Goal: Transaction & Acquisition: Purchase product/service

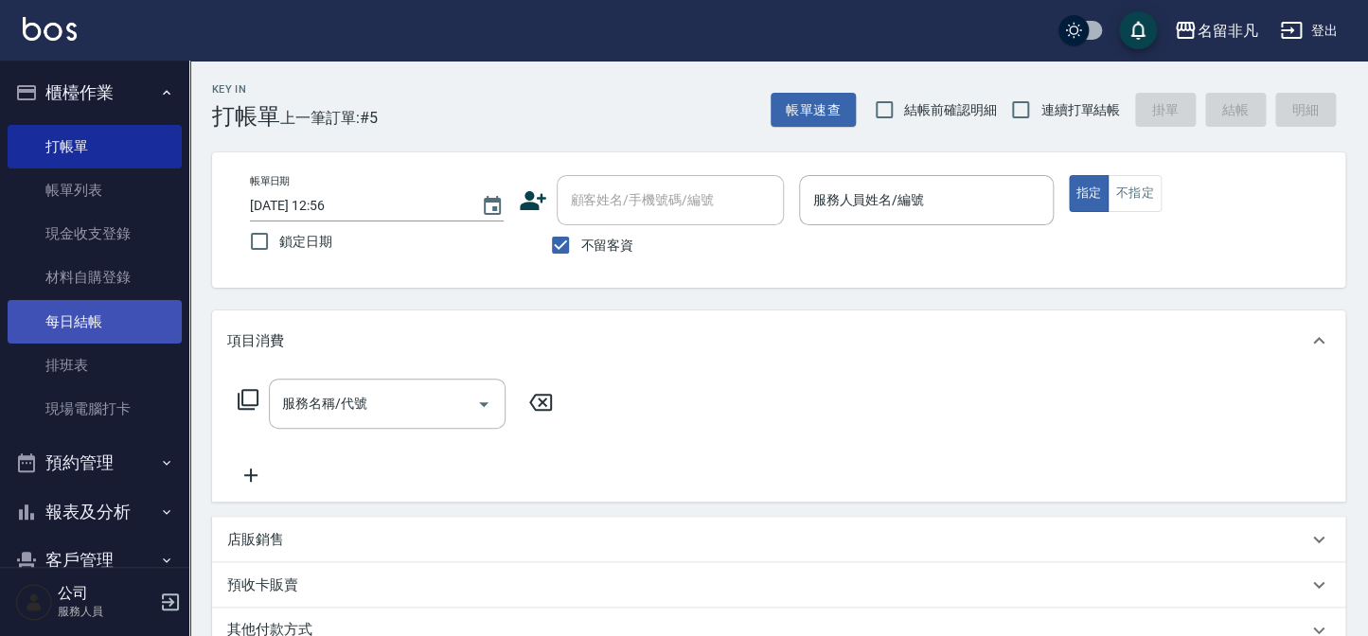
click at [100, 322] on link "每日結帳" at bounding box center [95, 322] width 174 height 44
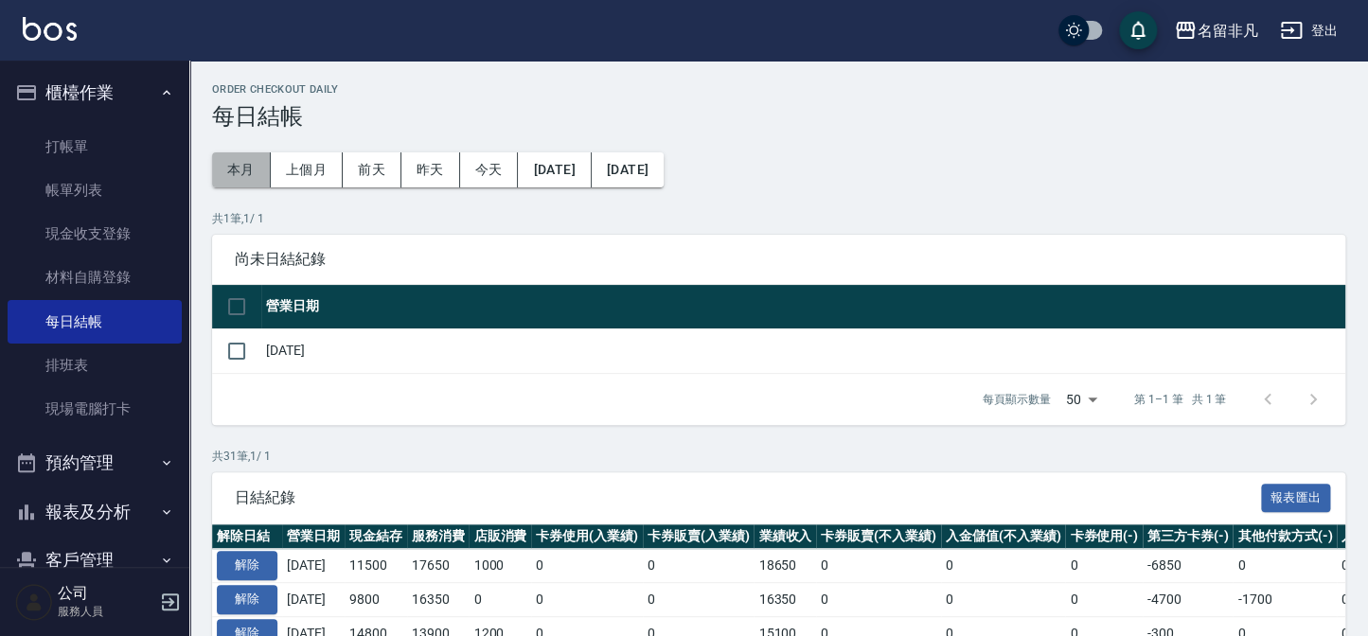
click at [242, 172] on button "本月" at bounding box center [241, 169] width 59 height 35
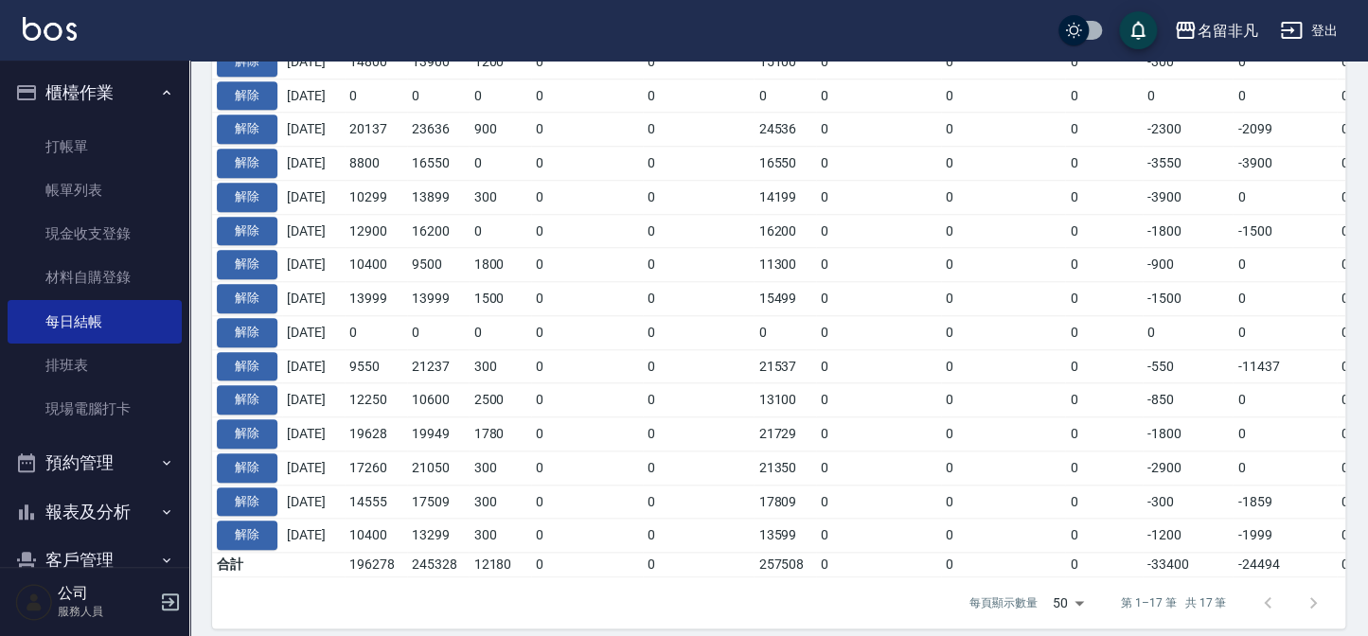
scroll to position [596, 0]
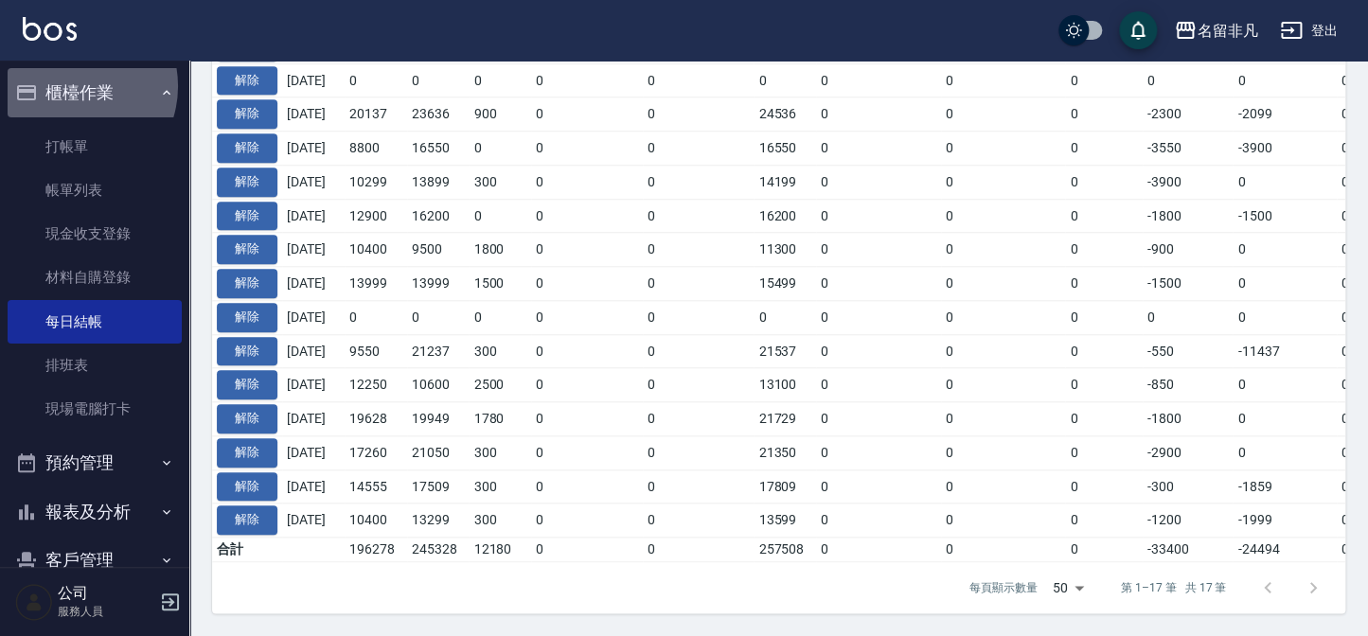
click at [69, 86] on button "櫃檯作業" at bounding box center [95, 92] width 174 height 49
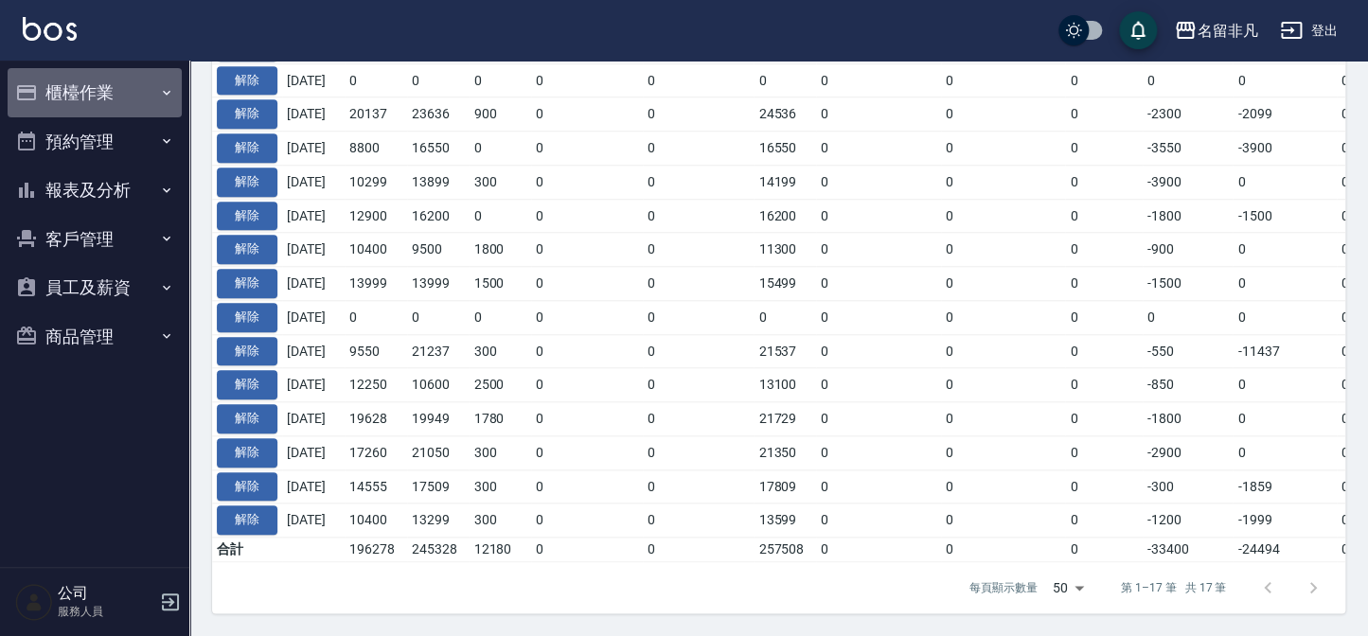
click at [79, 86] on button "櫃檯作業" at bounding box center [95, 92] width 174 height 49
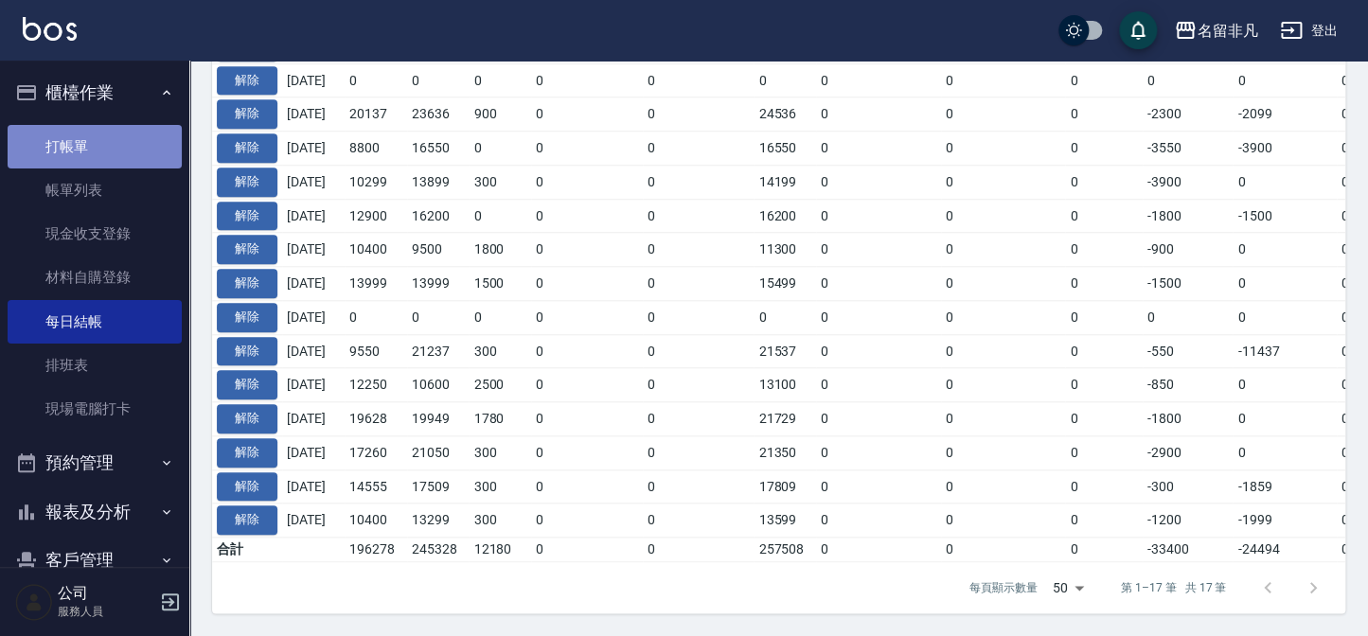
click at [94, 138] on link "打帳單" at bounding box center [95, 147] width 174 height 44
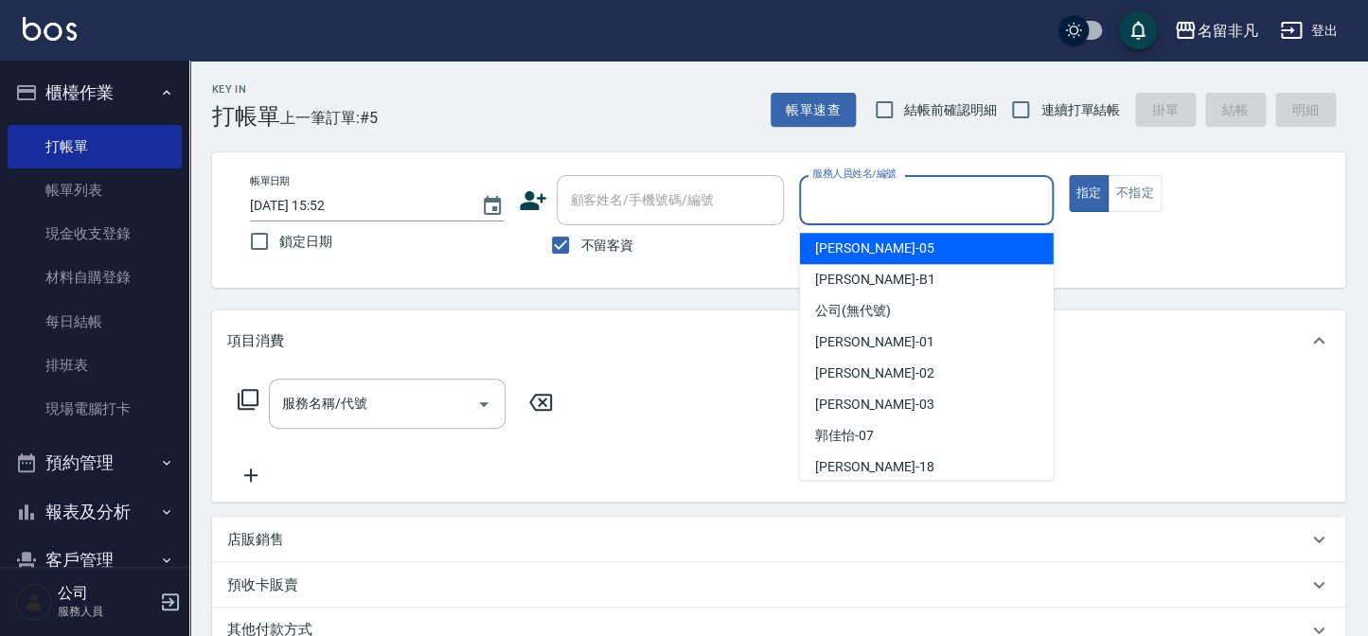
click at [958, 199] on input "服務人員姓名/編號" at bounding box center [926, 200] width 237 height 33
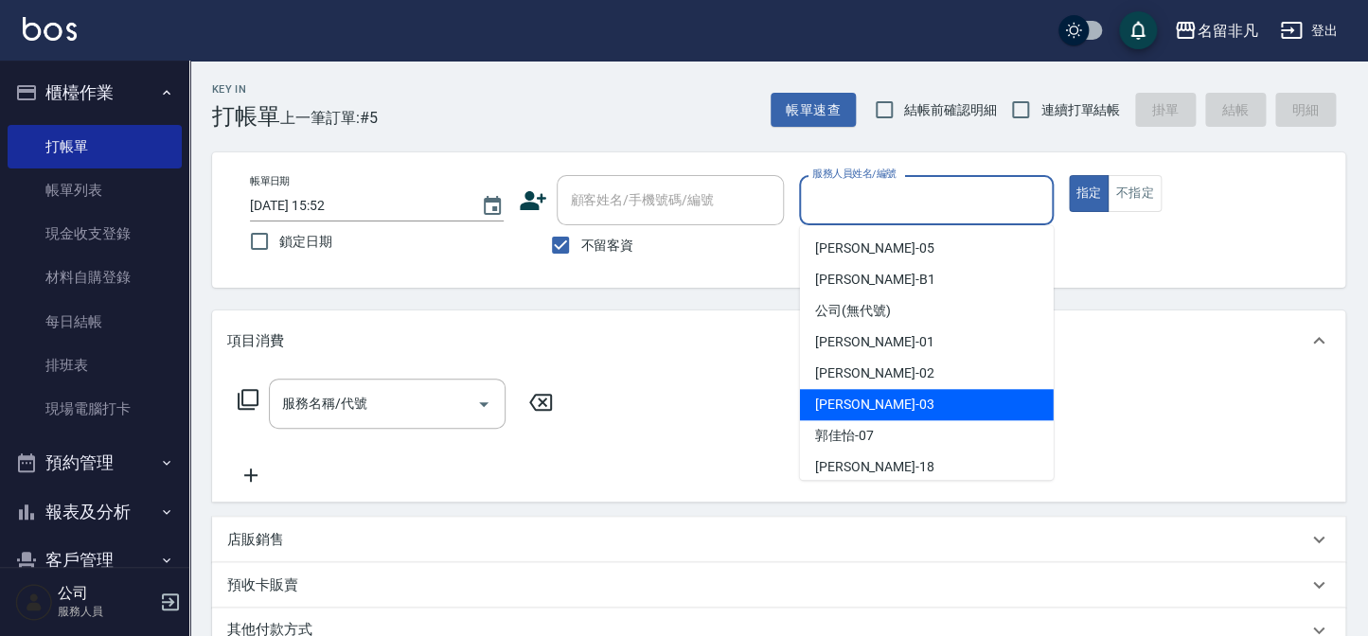
drag, startPoint x: 889, startPoint y: 400, endPoint x: 898, endPoint y: 376, distance: 26.4
click at [891, 400] on div "[PERSON_NAME] -03" at bounding box center [927, 404] width 254 height 31
type input "[PERSON_NAME]-03"
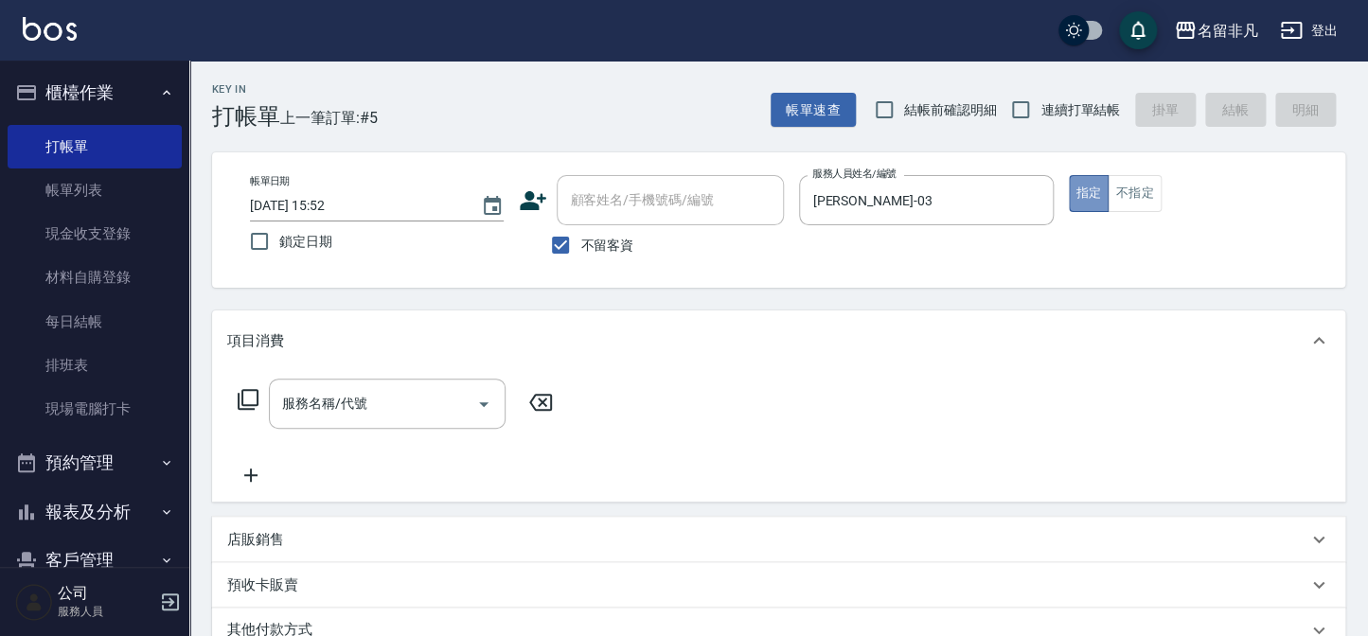
drag, startPoint x: 1086, startPoint y: 188, endPoint x: 383, endPoint y: 117, distance: 706.0
click at [1078, 188] on button "指定" at bounding box center [1089, 193] width 41 height 37
click at [246, 390] on icon at bounding box center [248, 399] width 21 height 21
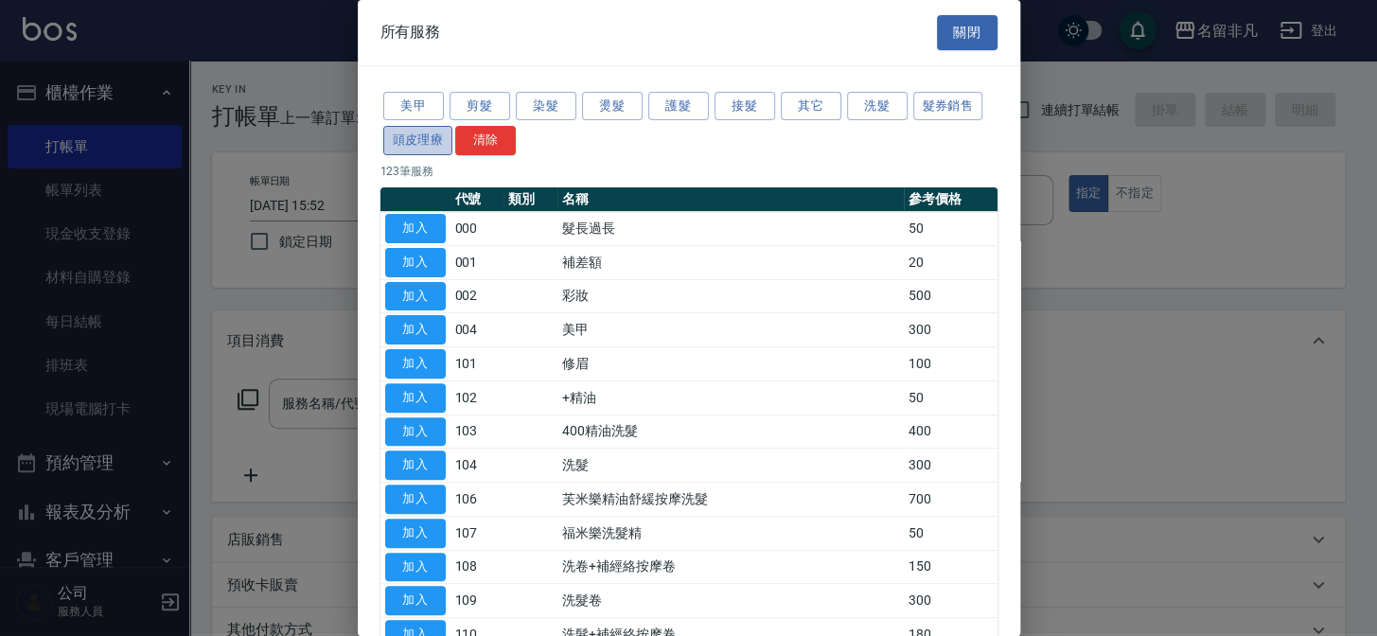
click at [419, 134] on button "頭皮理療" at bounding box center [418, 140] width 70 height 29
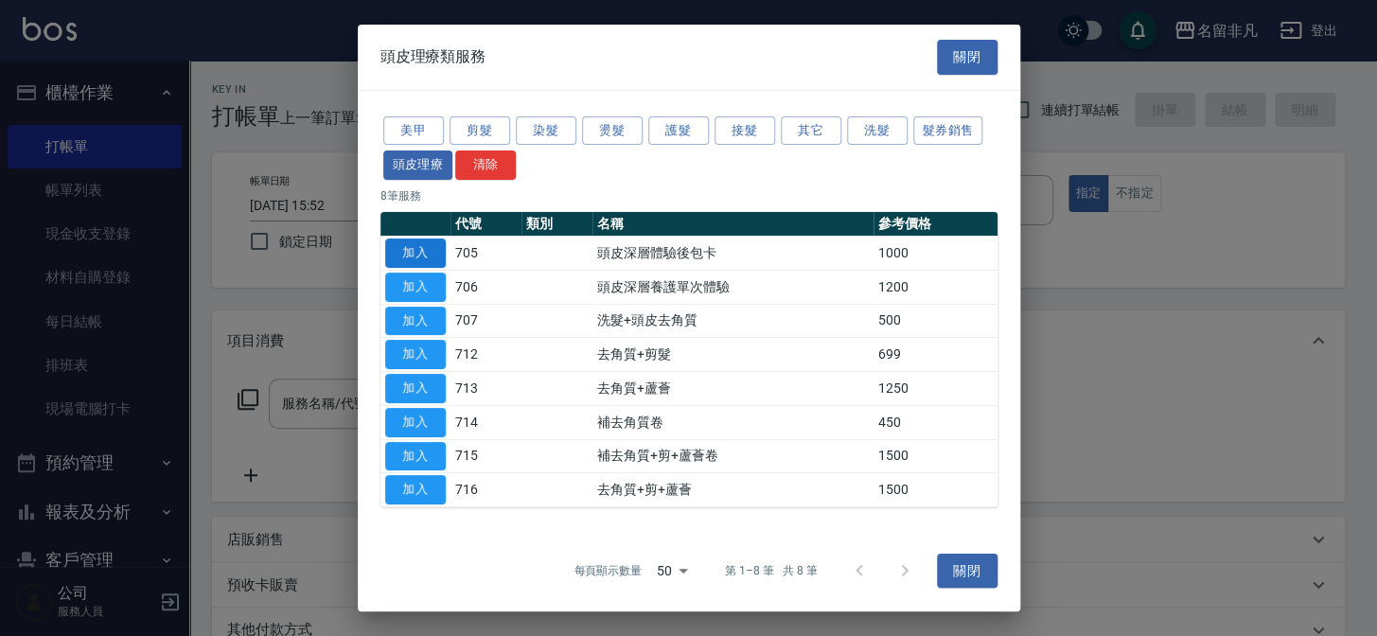
click at [415, 251] on button "加入" at bounding box center [415, 253] width 61 height 29
type input "頭皮深層體驗後包卡(705)"
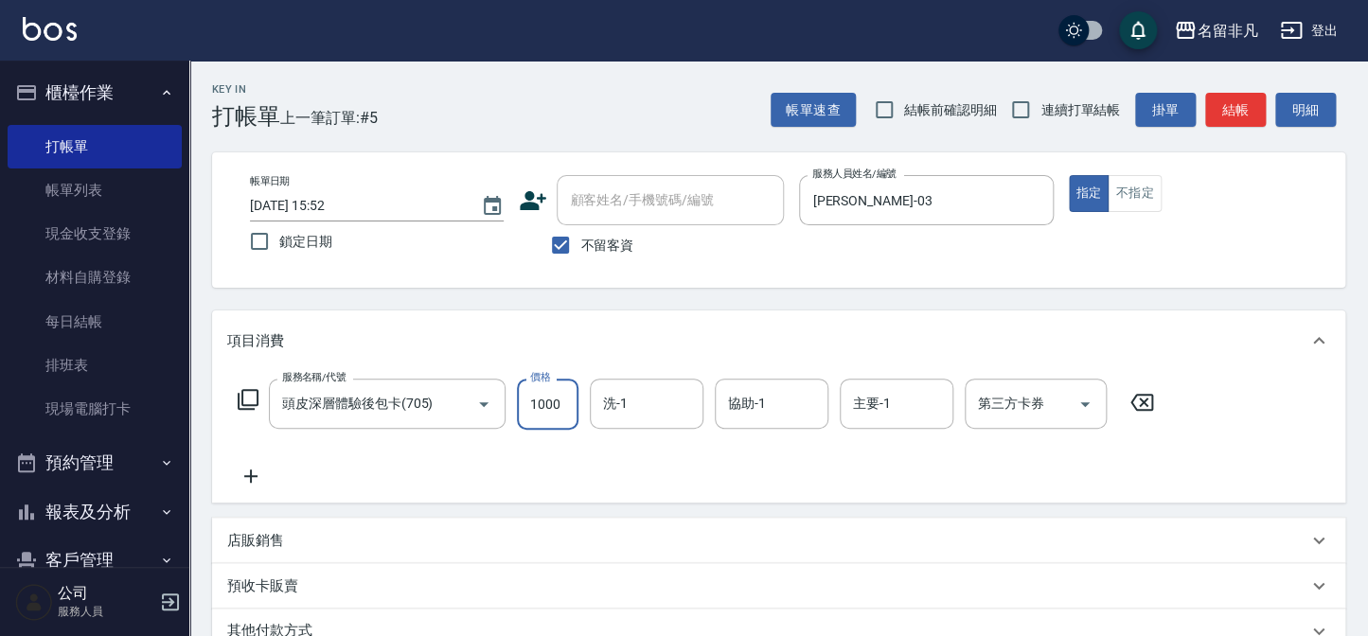
click at [542, 395] on input "1000" at bounding box center [548, 404] width 62 height 51
type input "1200"
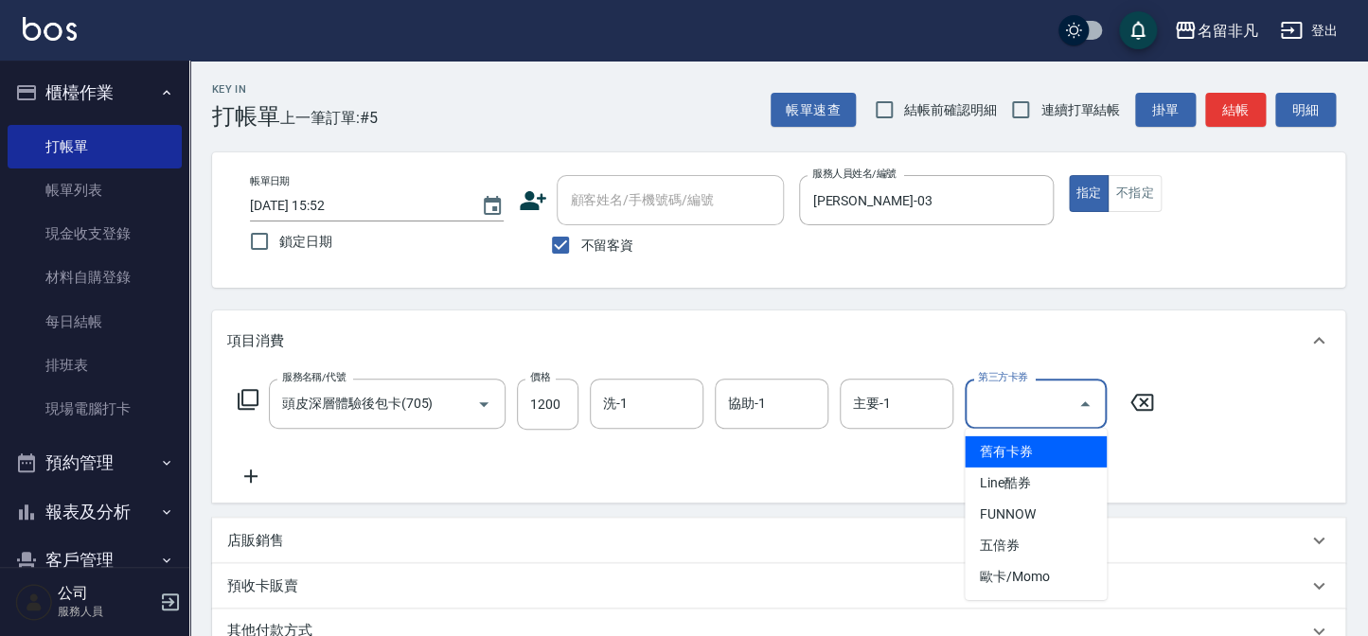
click at [988, 396] on input "第三方卡券" at bounding box center [1021, 403] width 97 height 33
click at [1075, 449] on span "舊有卡券" at bounding box center [1036, 451] width 142 height 31
type input "舊有卡券"
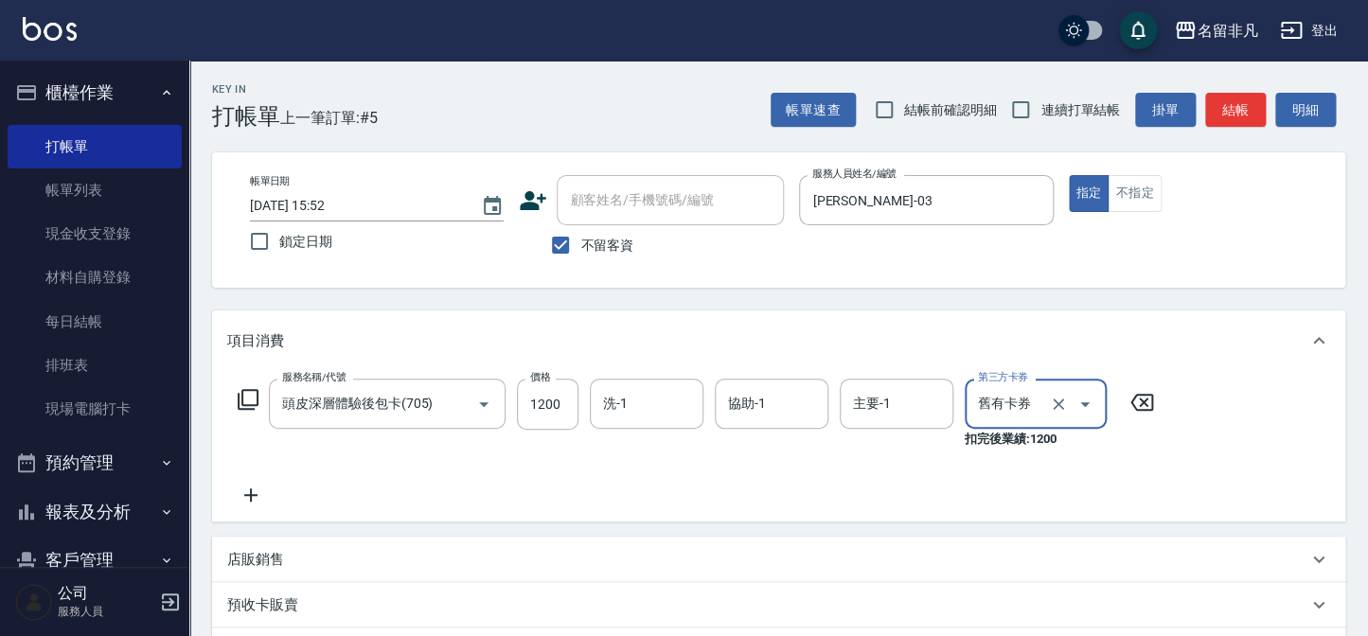
click at [246, 497] on icon at bounding box center [250, 495] width 47 height 23
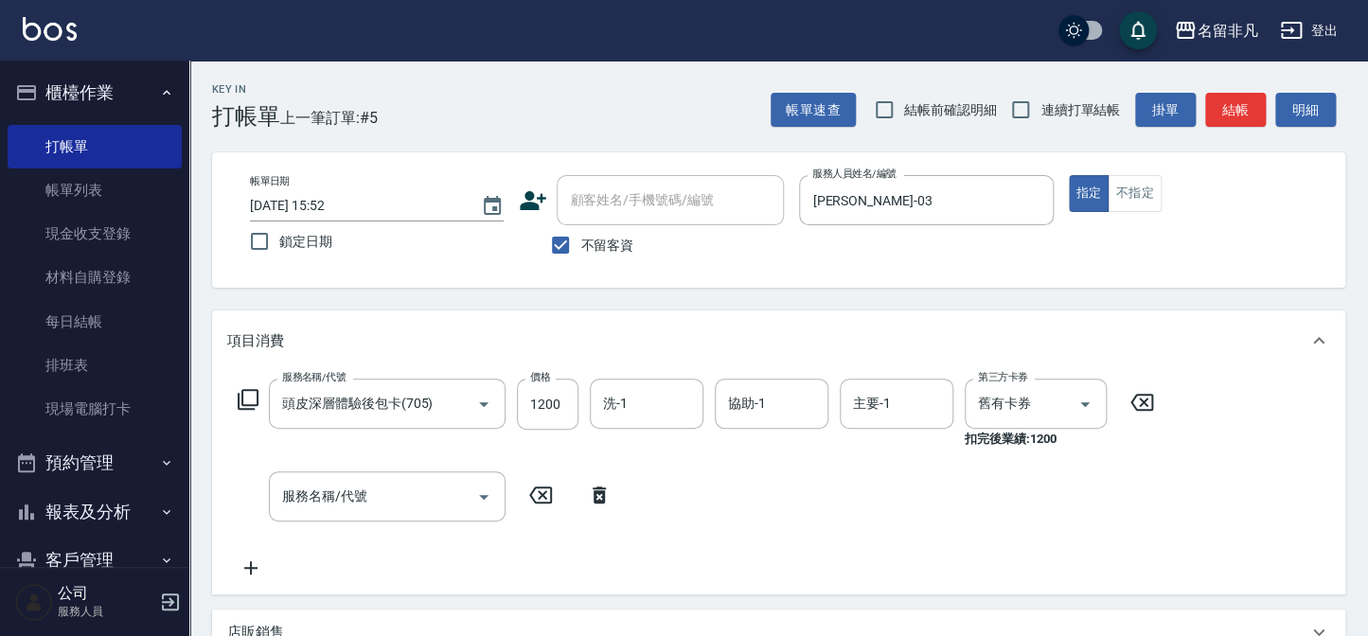
click at [245, 394] on icon at bounding box center [248, 399] width 23 height 23
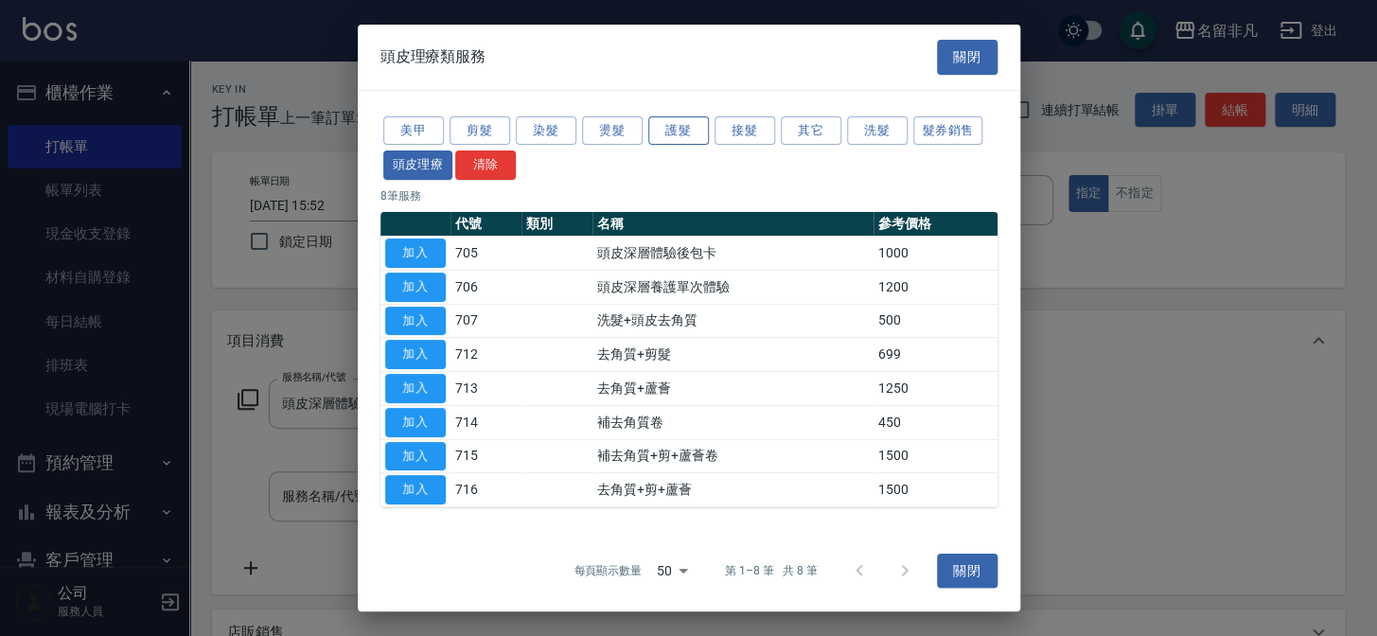
click at [680, 132] on button "護髮" at bounding box center [678, 129] width 61 height 29
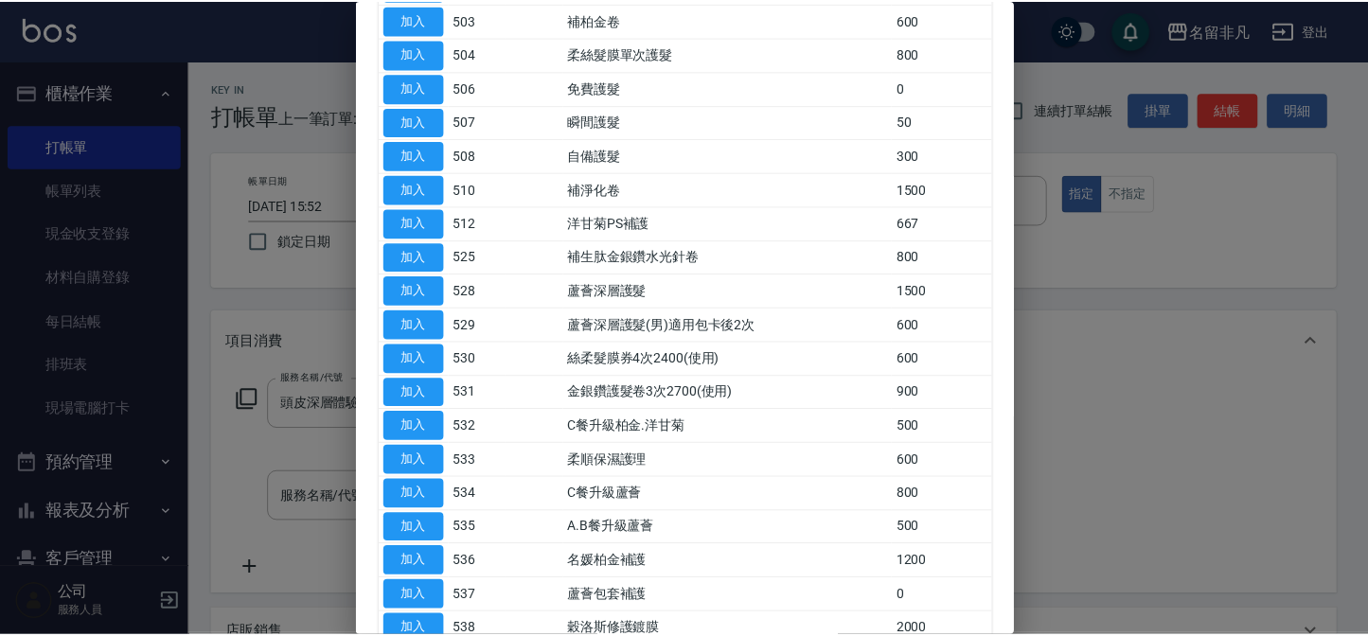
scroll to position [344, 0]
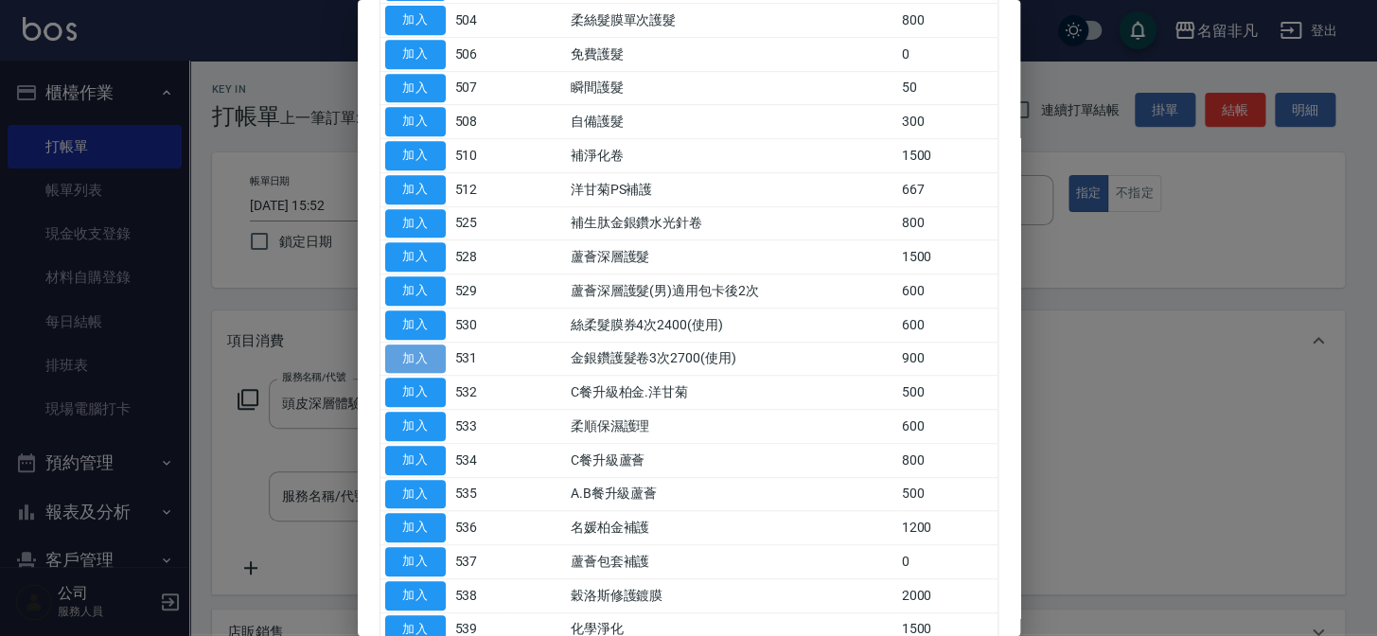
click at [431, 356] on button "加入" at bounding box center [415, 359] width 61 height 29
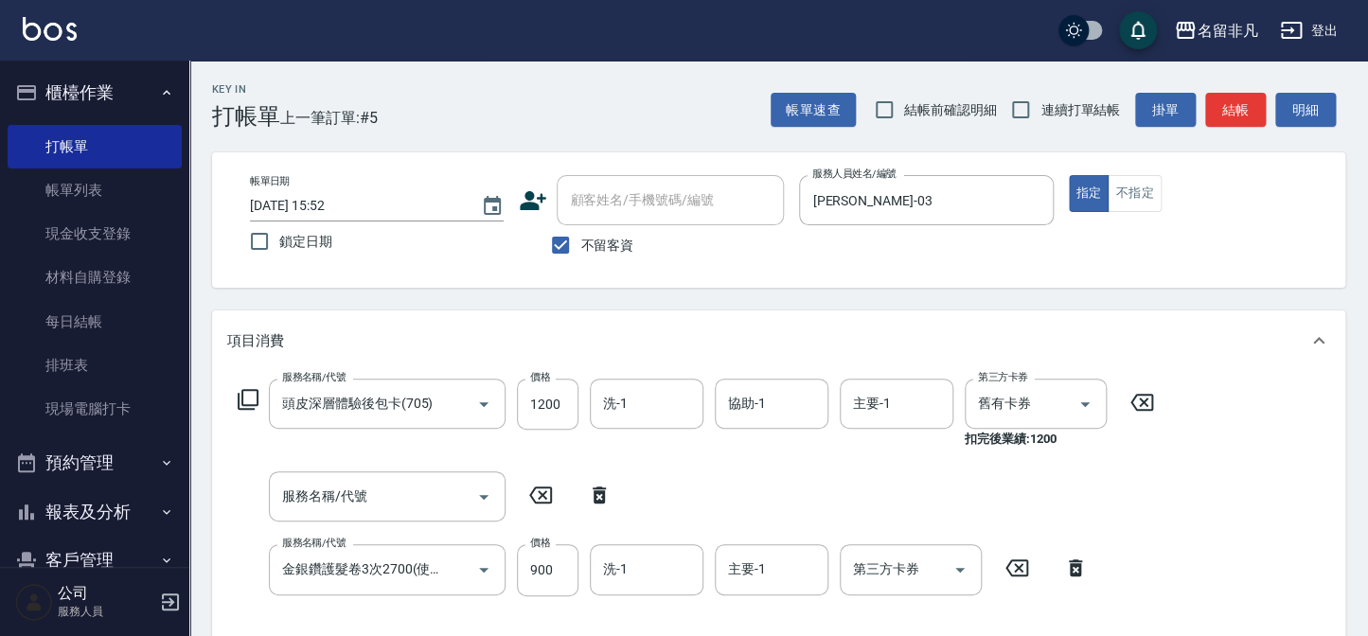
click at [601, 493] on icon at bounding box center [599, 495] width 13 height 17
type input "金銀鑽護髮卷3次2700(使用)(531)"
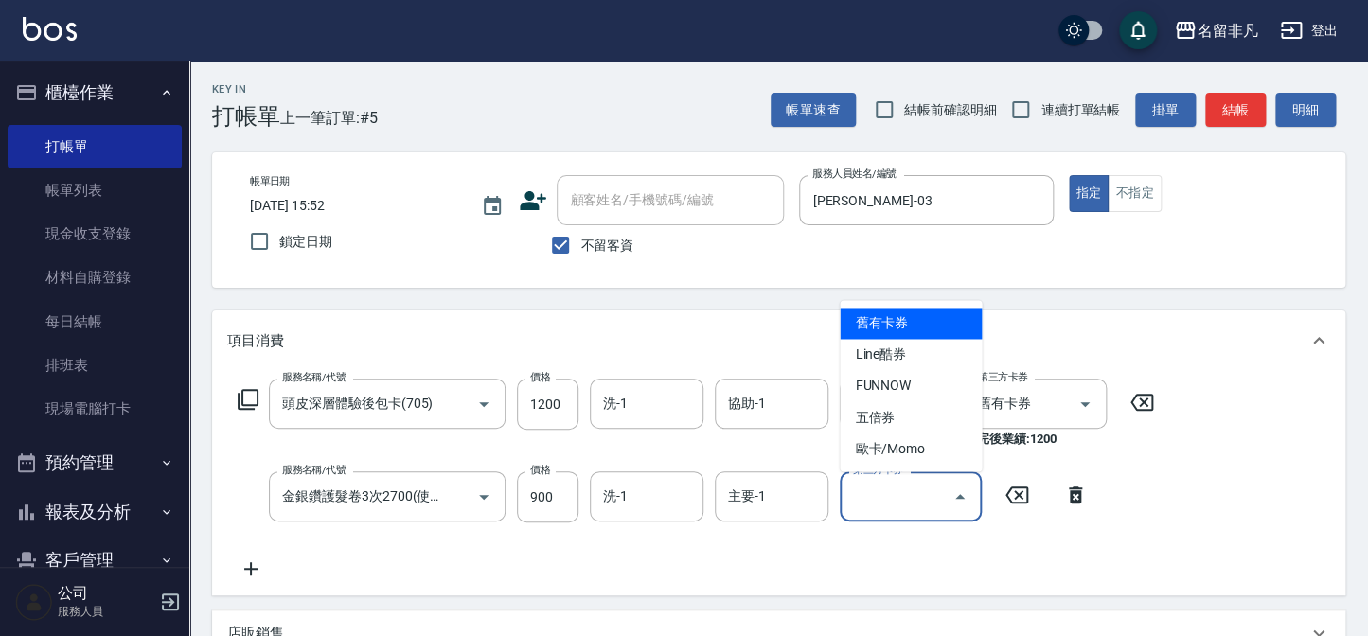
click at [888, 504] on input "第三方卡券" at bounding box center [896, 496] width 97 height 33
click at [943, 321] on span "舊有卡券" at bounding box center [911, 323] width 142 height 31
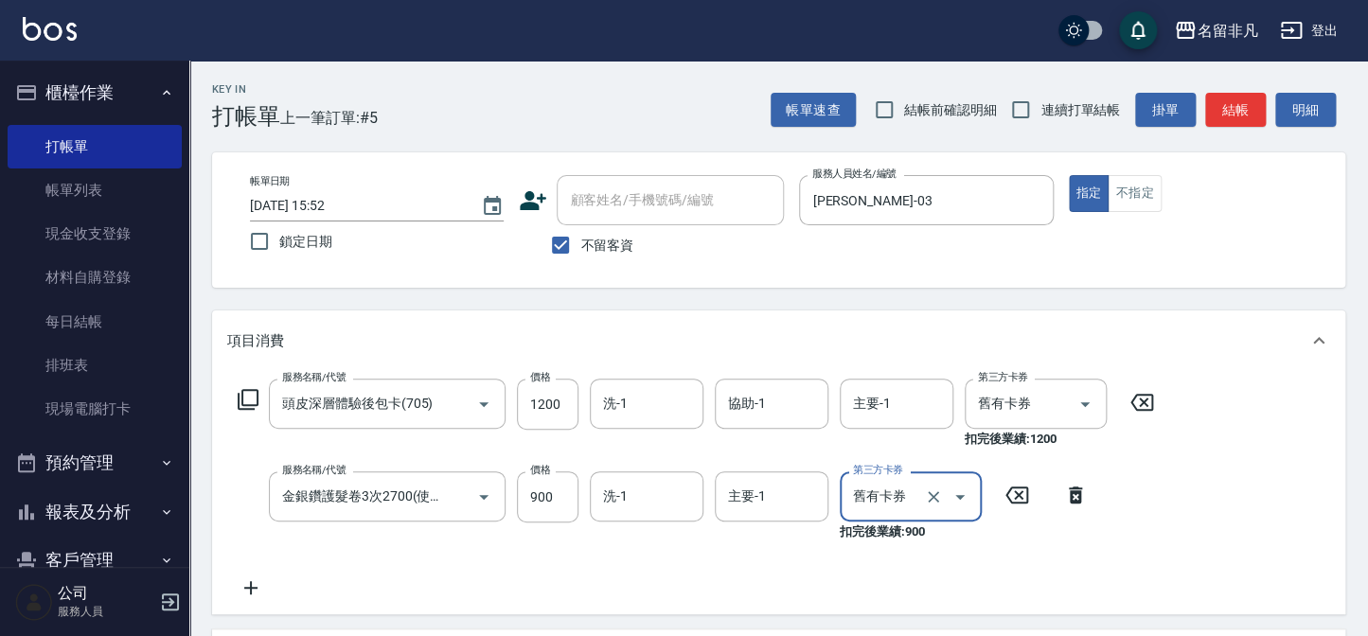
type input "舊有卡券"
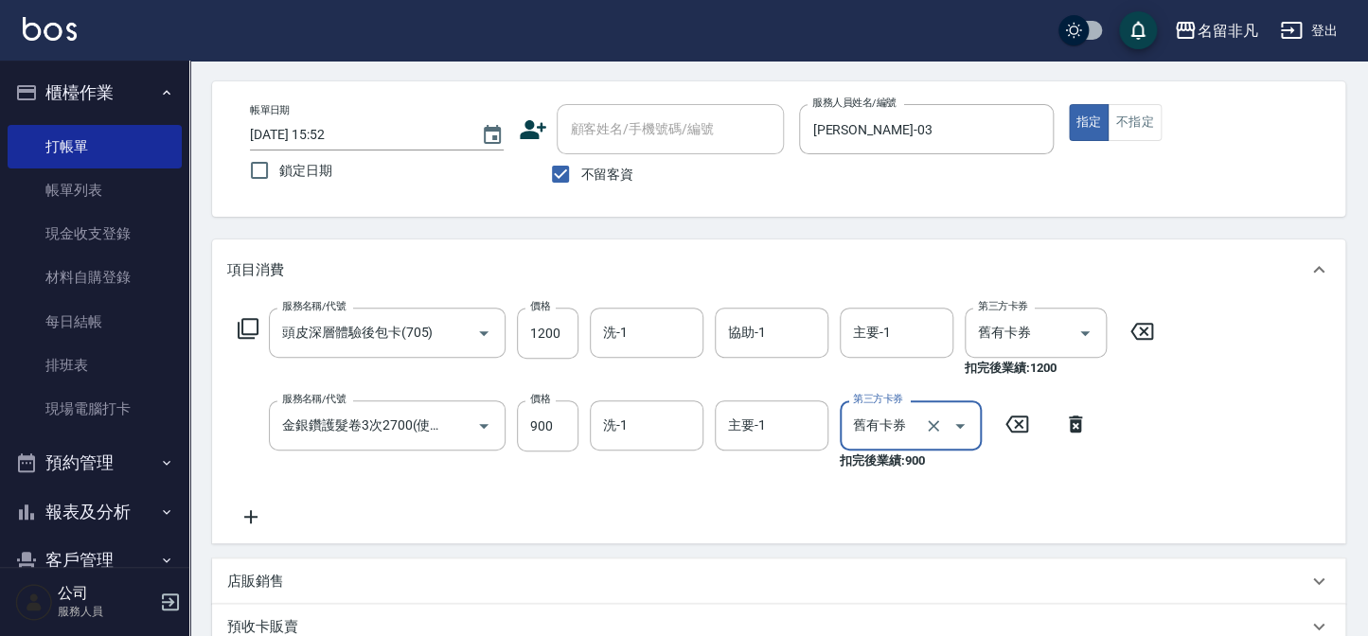
scroll to position [41, 0]
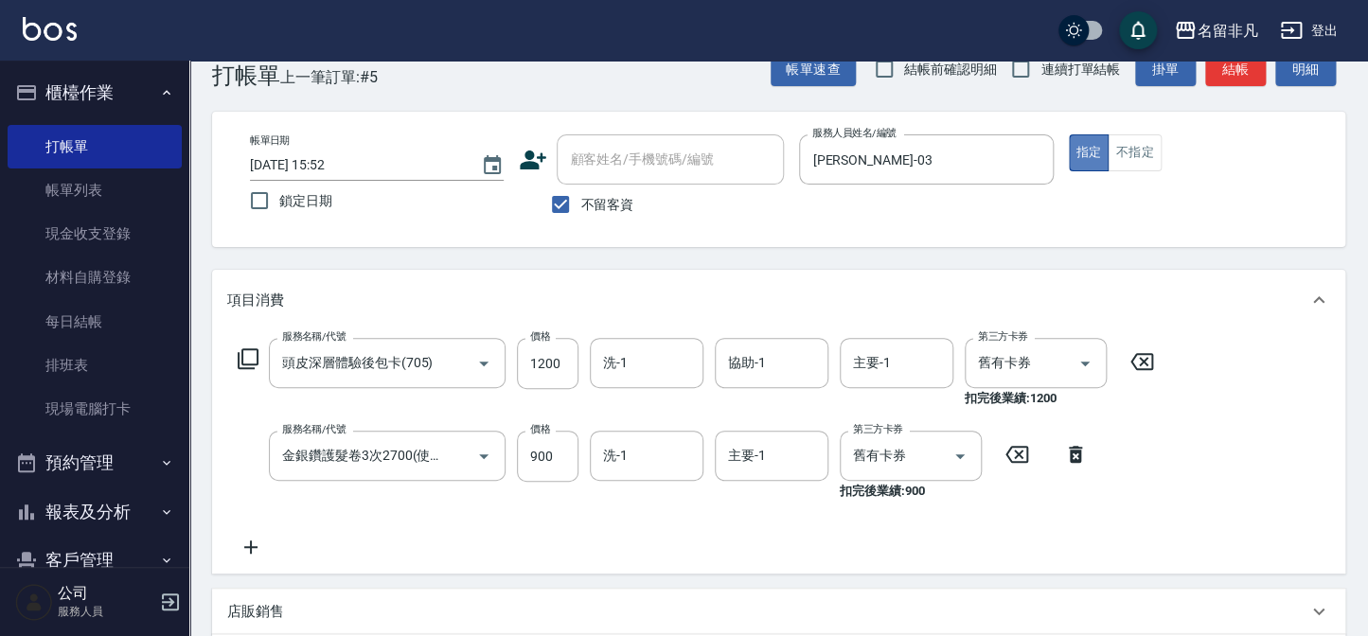
click at [1089, 151] on button "指定" at bounding box center [1089, 152] width 41 height 37
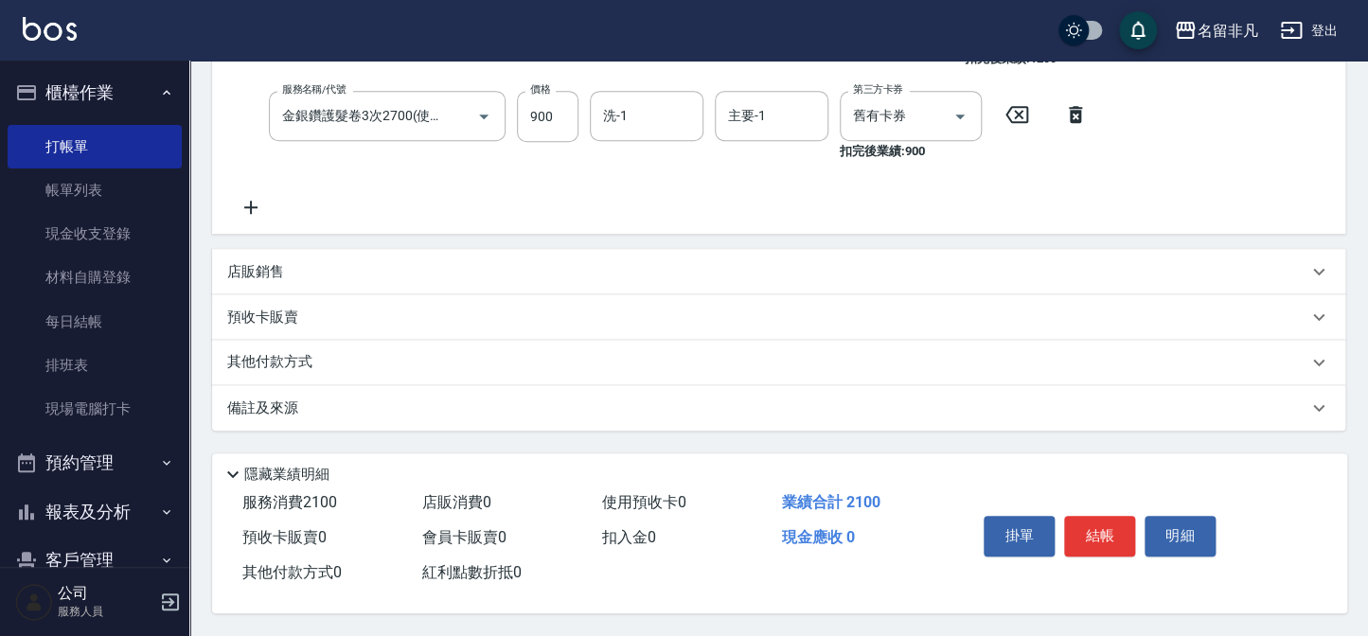
scroll to position [385, 0]
click at [1090, 533] on button "結帳" at bounding box center [1099, 536] width 71 height 40
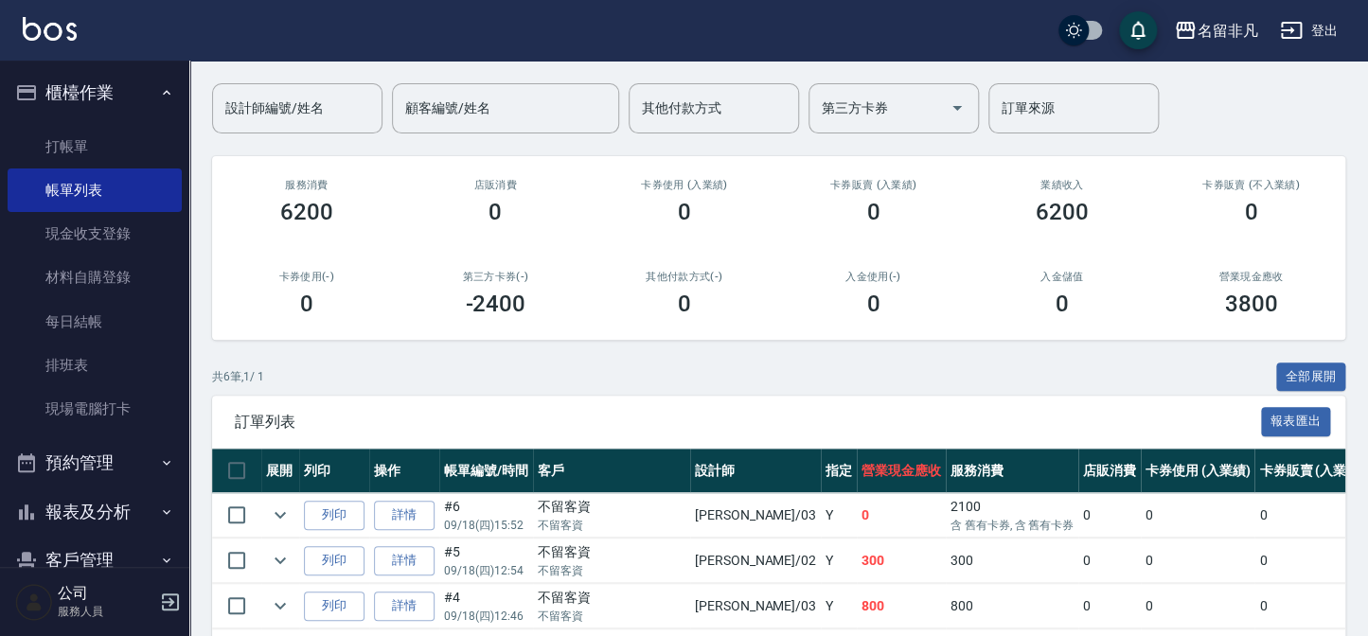
scroll to position [171, 0]
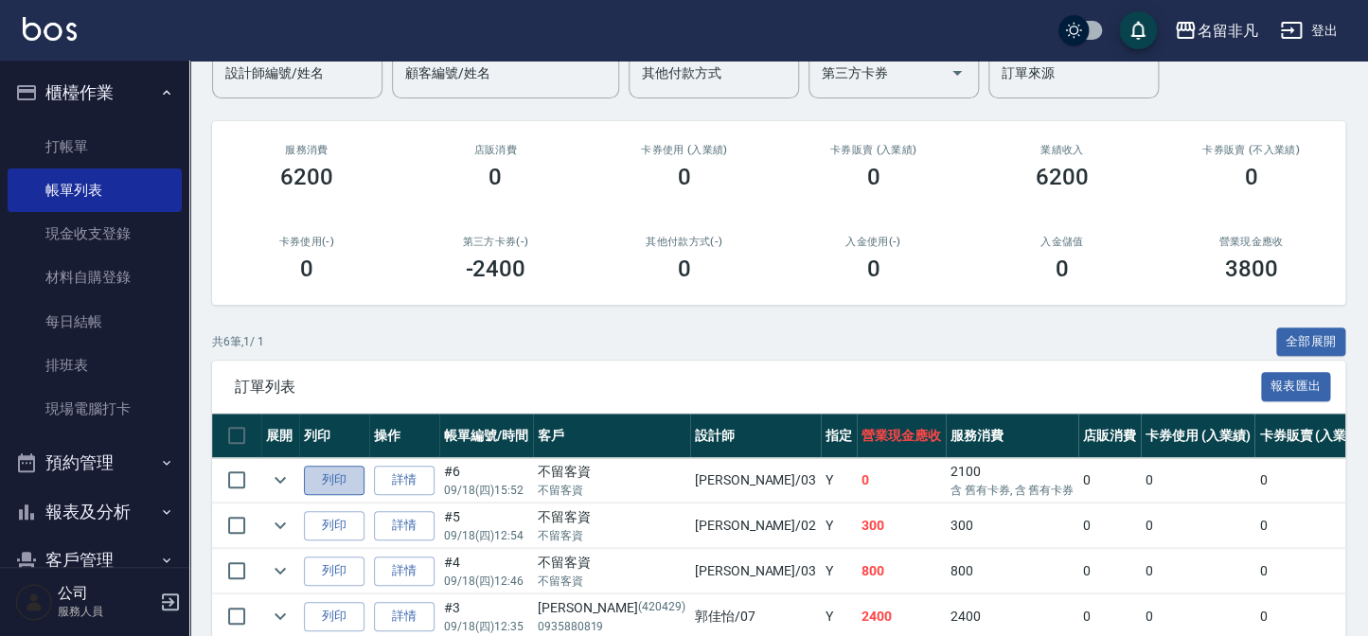
click at [350, 474] on button "列印" at bounding box center [334, 480] width 61 height 29
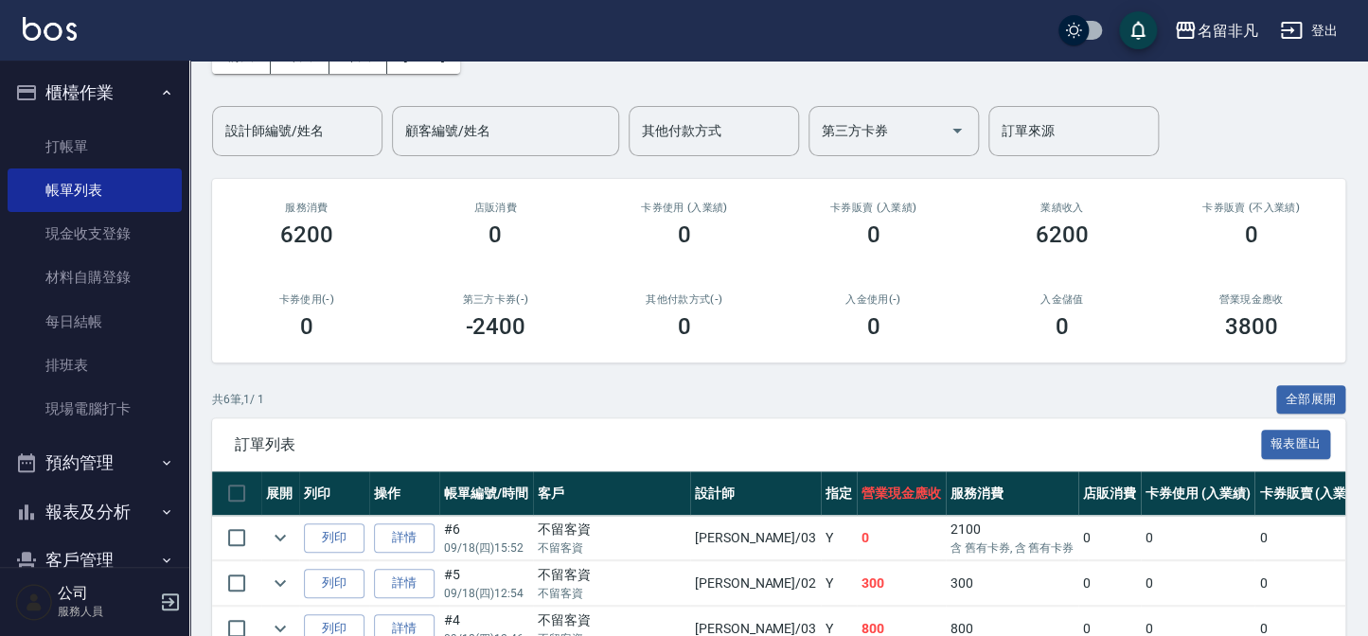
scroll to position [0, 0]
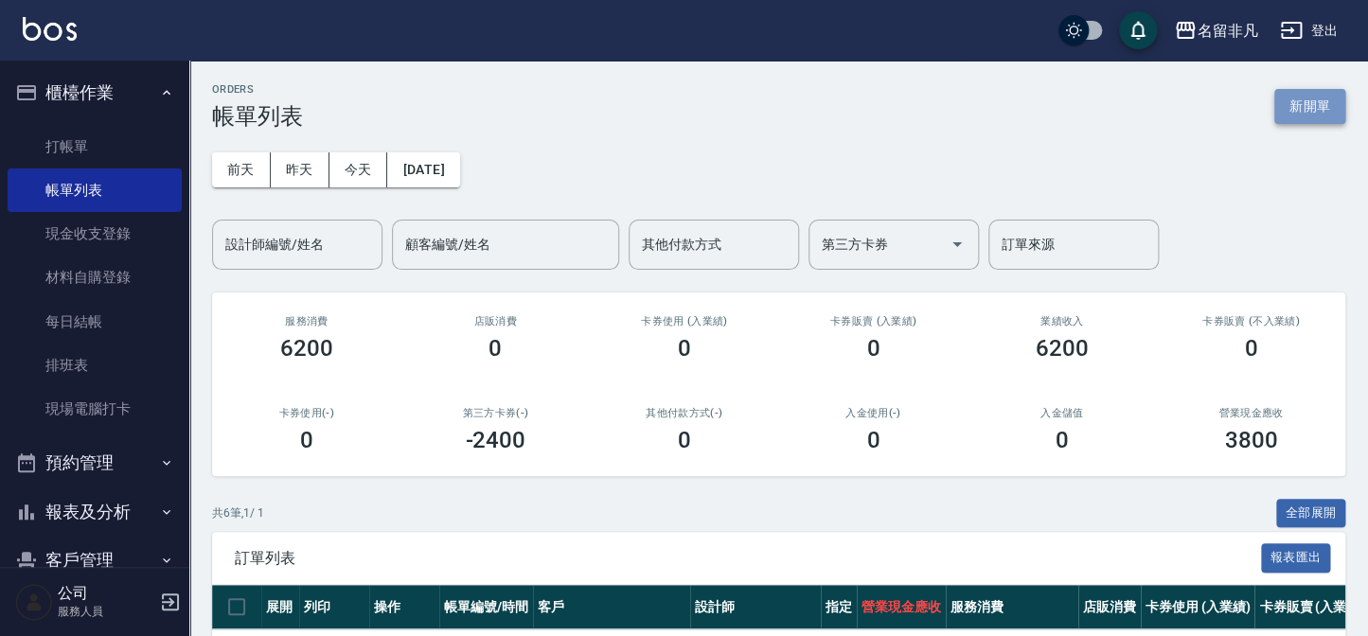
click at [1310, 105] on button "新開單" at bounding box center [1309, 106] width 71 height 35
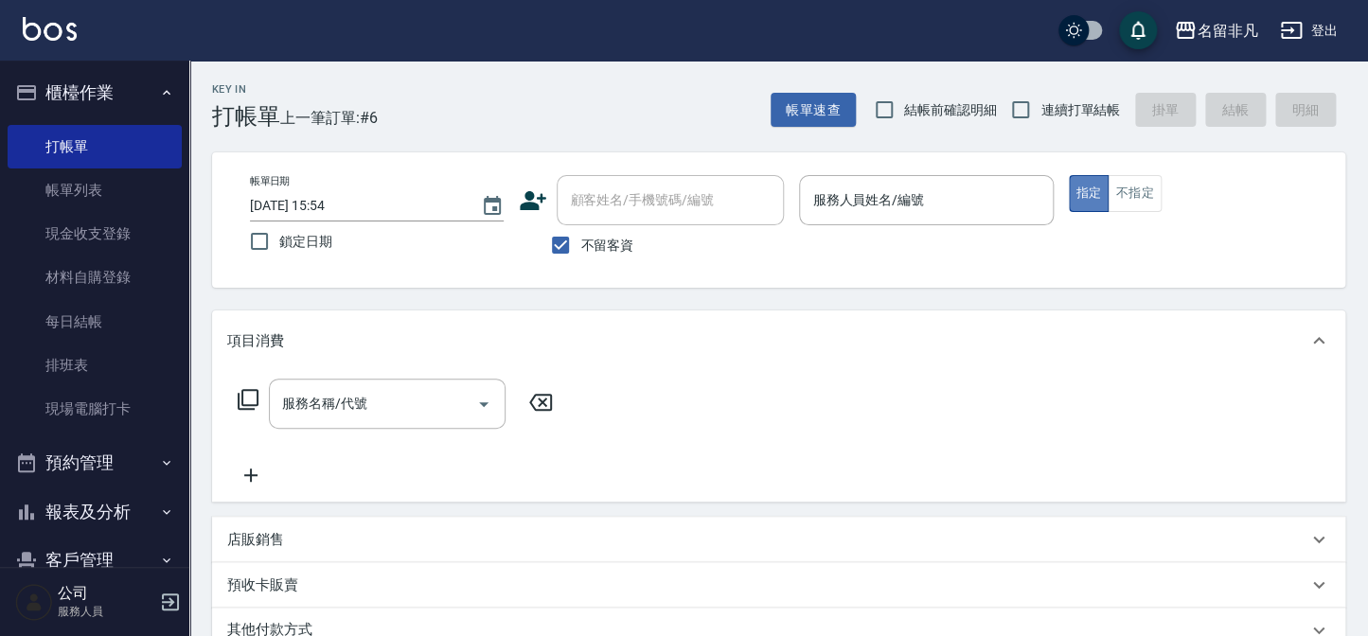
click at [1084, 200] on button "指定" at bounding box center [1089, 193] width 41 height 37
click at [887, 181] on div "服務人員姓名/編號" at bounding box center [926, 200] width 254 height 50
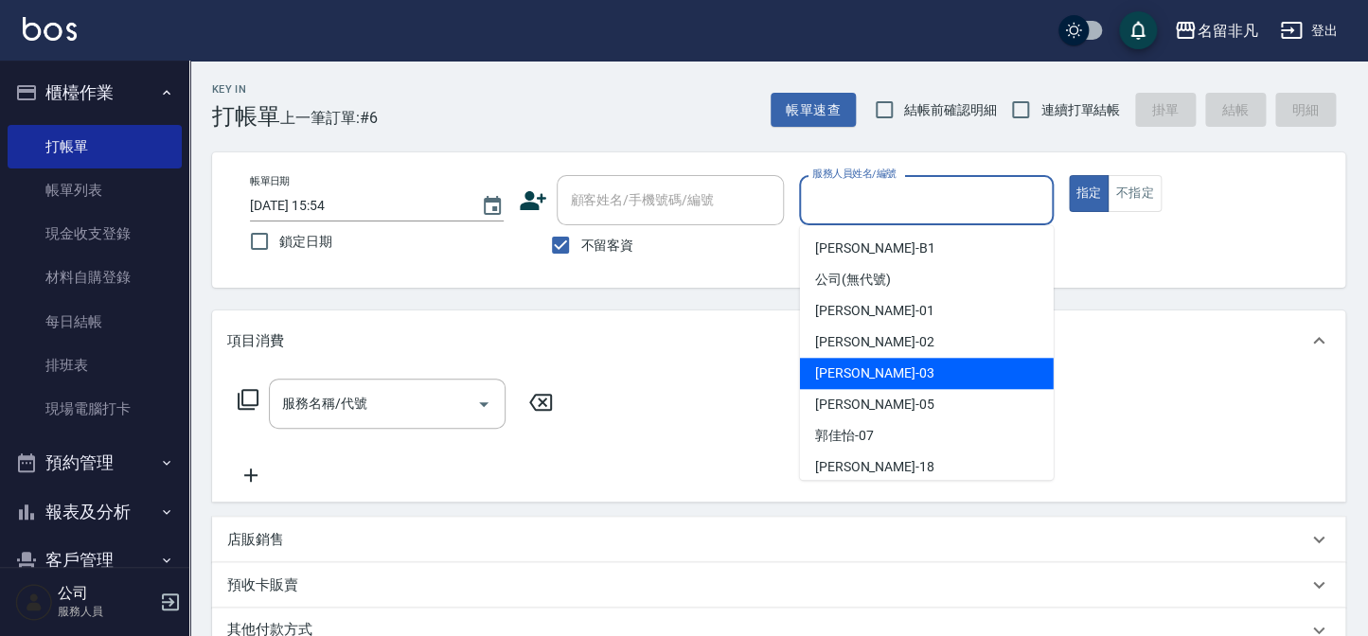
click at [904, 382] on div "[PERSON_NAME] -03" at bounding box center [927, 373] width 254 height 31
type input "[PERSON_NAME]-03"
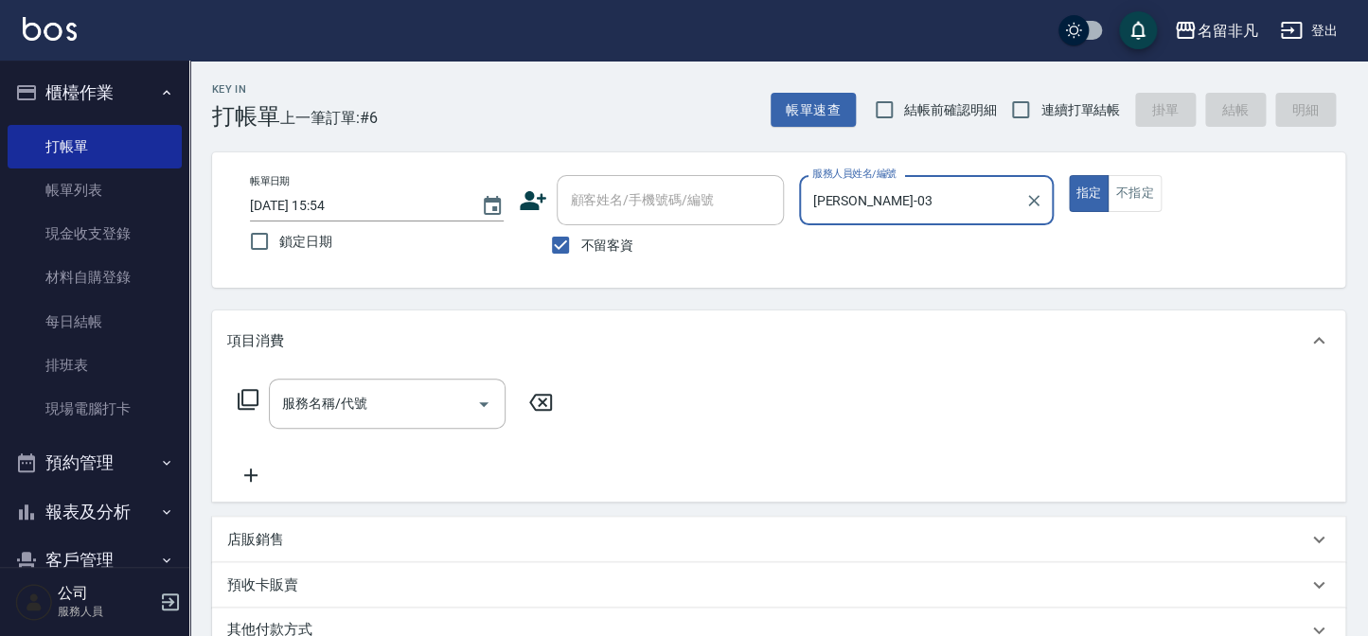
click at [251, 398] on icon at bounding box center [248, 399] width 23 height 23
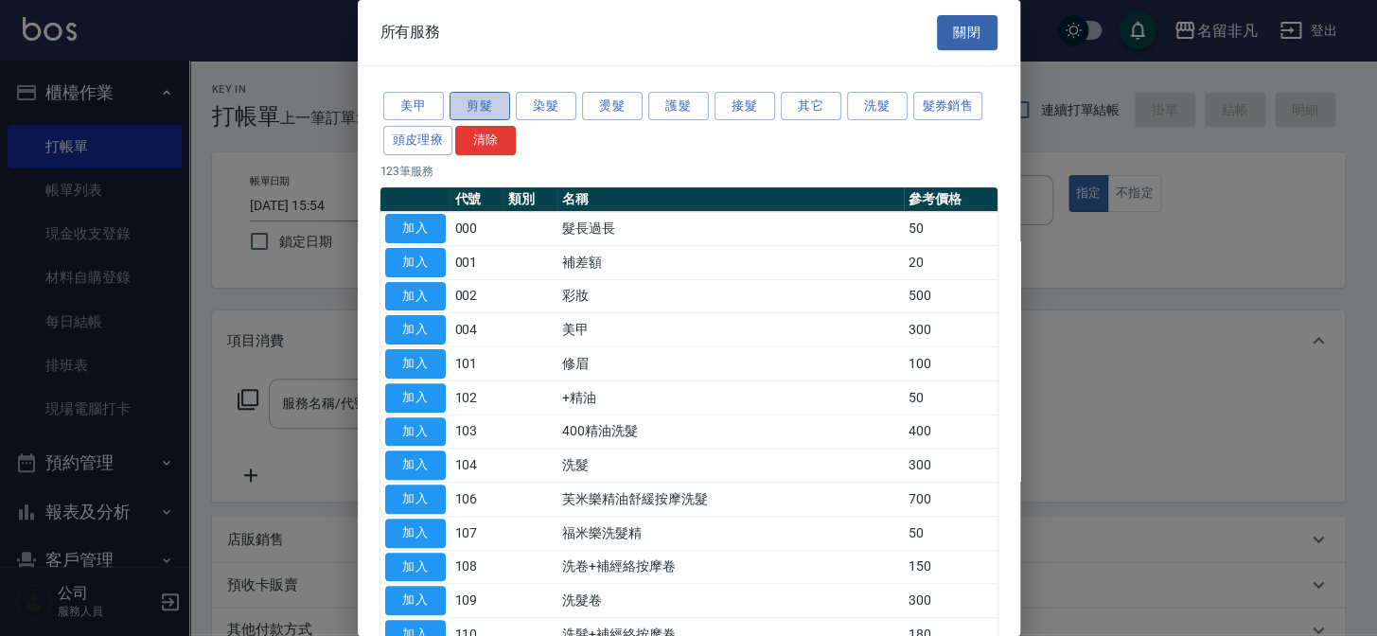
click at [499, 98] on button "剪髮" at bounding box center [480, 106] width 61 height 29
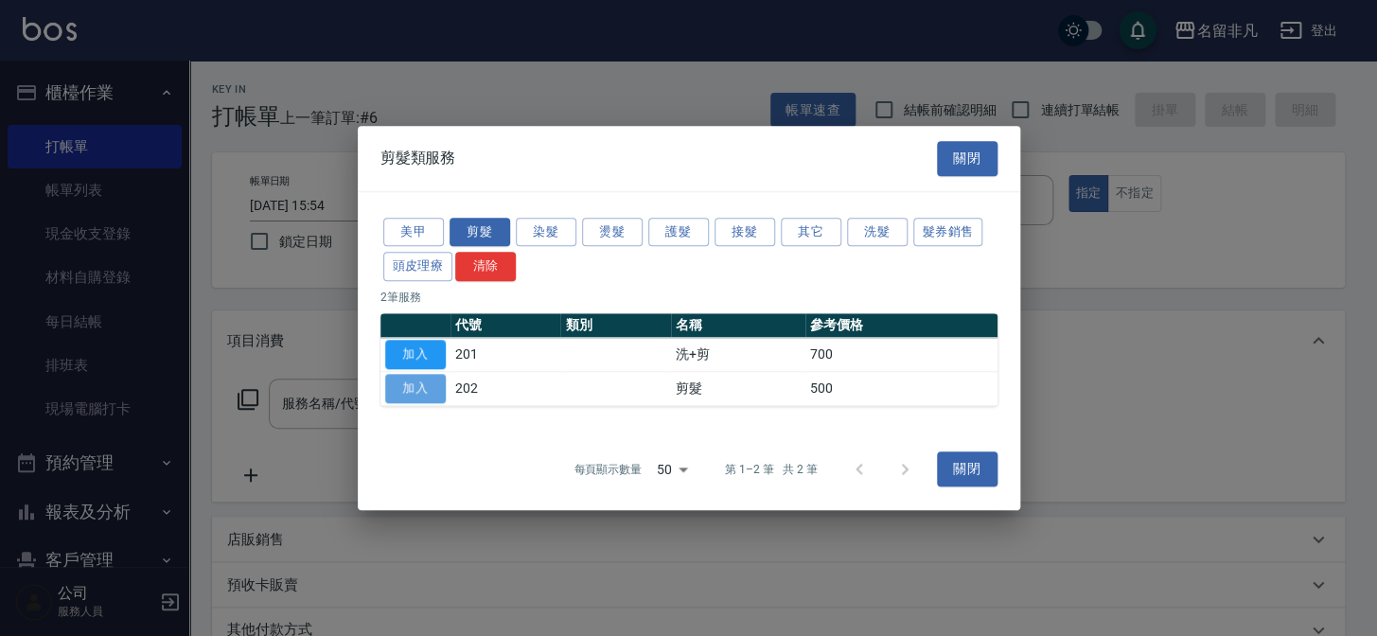
click at [399, 382] on button "加入" at bounding box center [415, 388] width 61 height 29
type input "剪髮(202)"
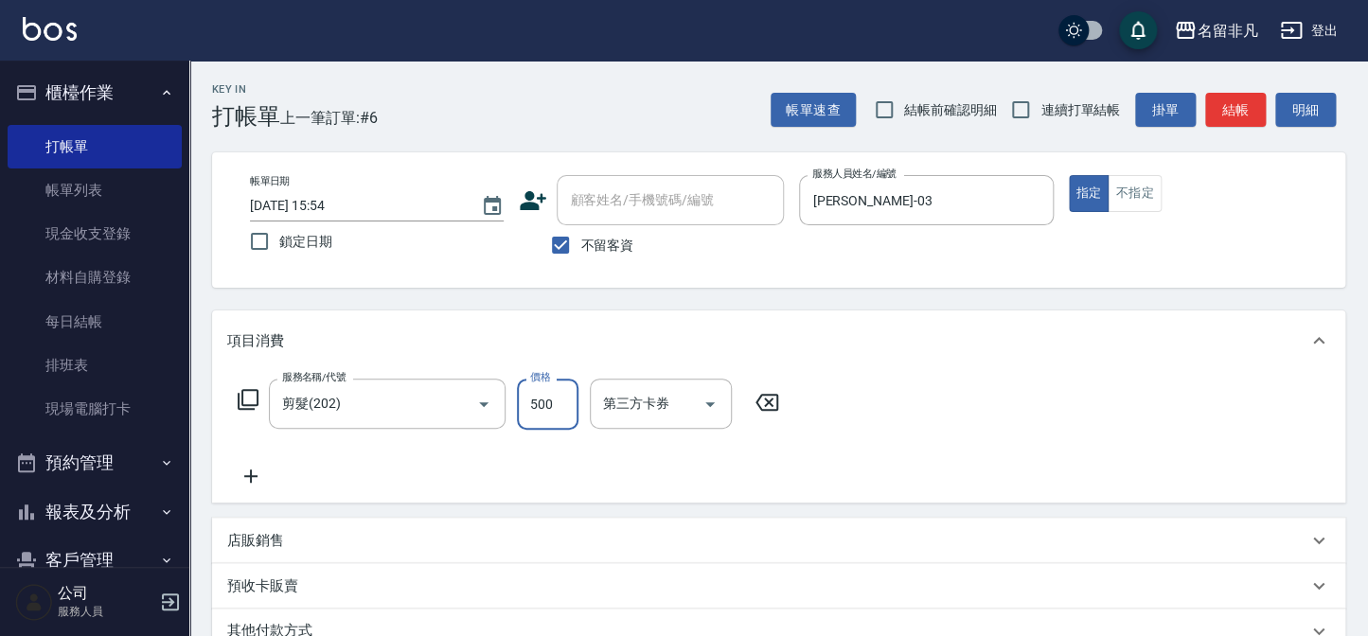
click at [549, 400] on input "500" at bounding box center [548, 404] width 62 height 51
type input "1200"
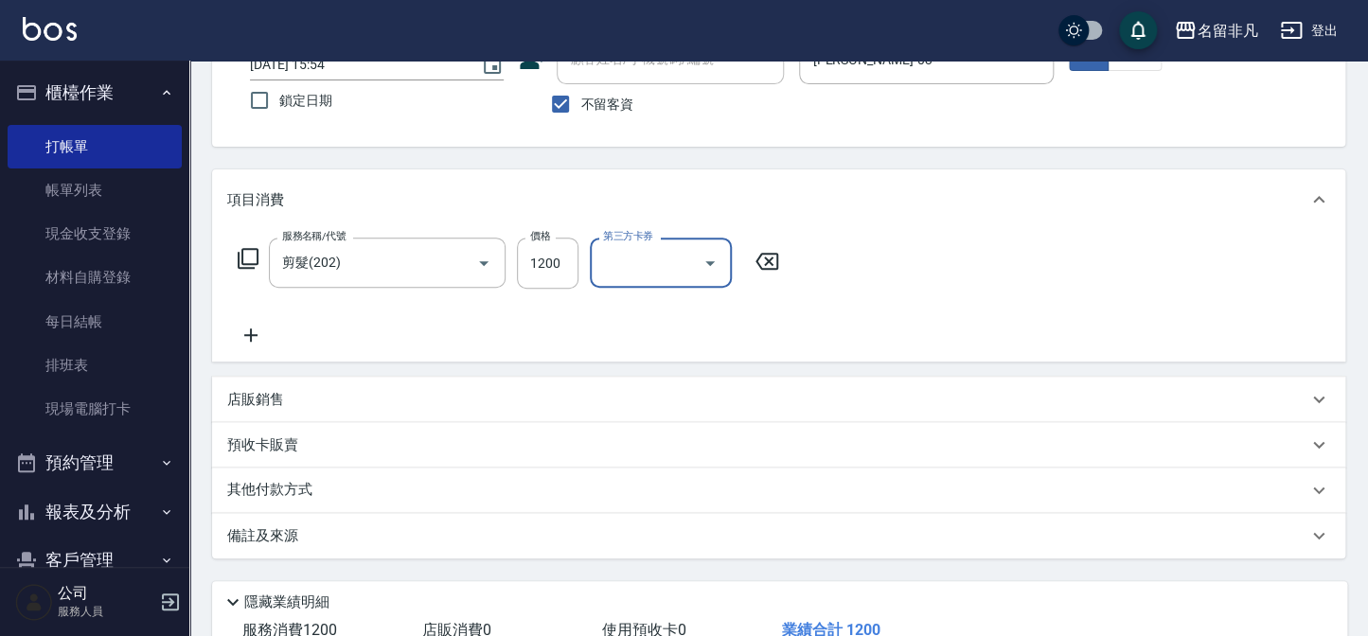
scroll to position [274, 0]
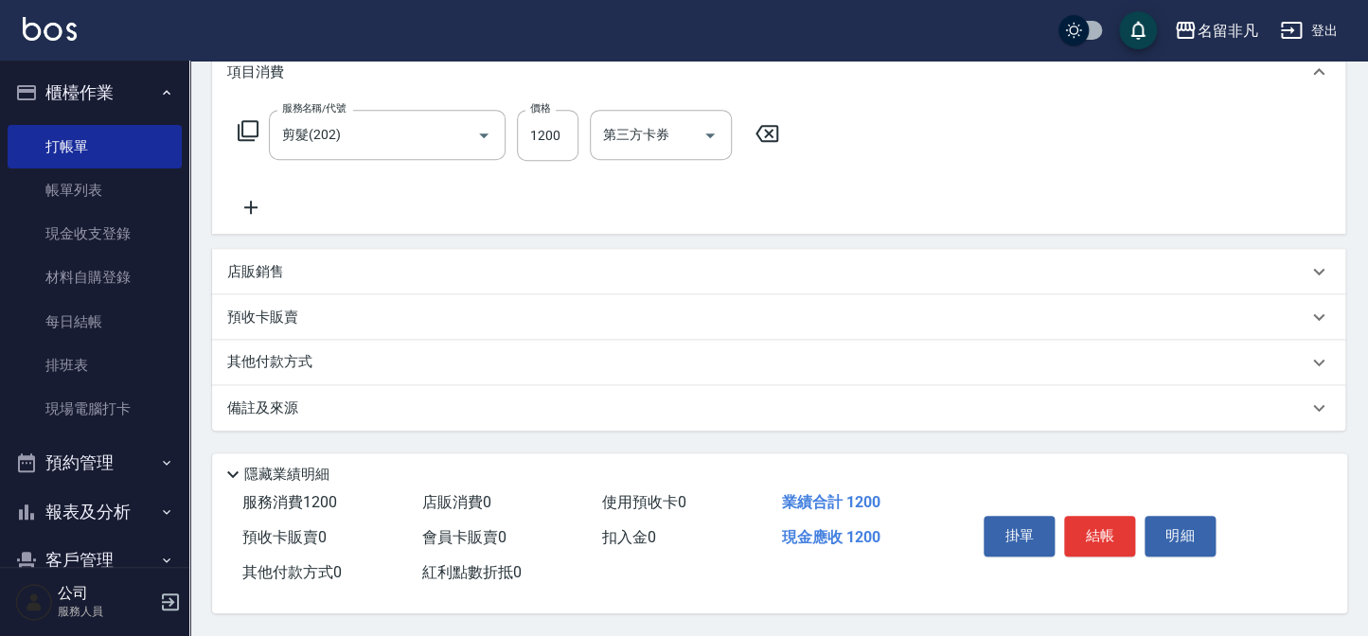
click at [322, 356] on div "其他付款方式" at bounding box center [767, 362] width 1080 height 21
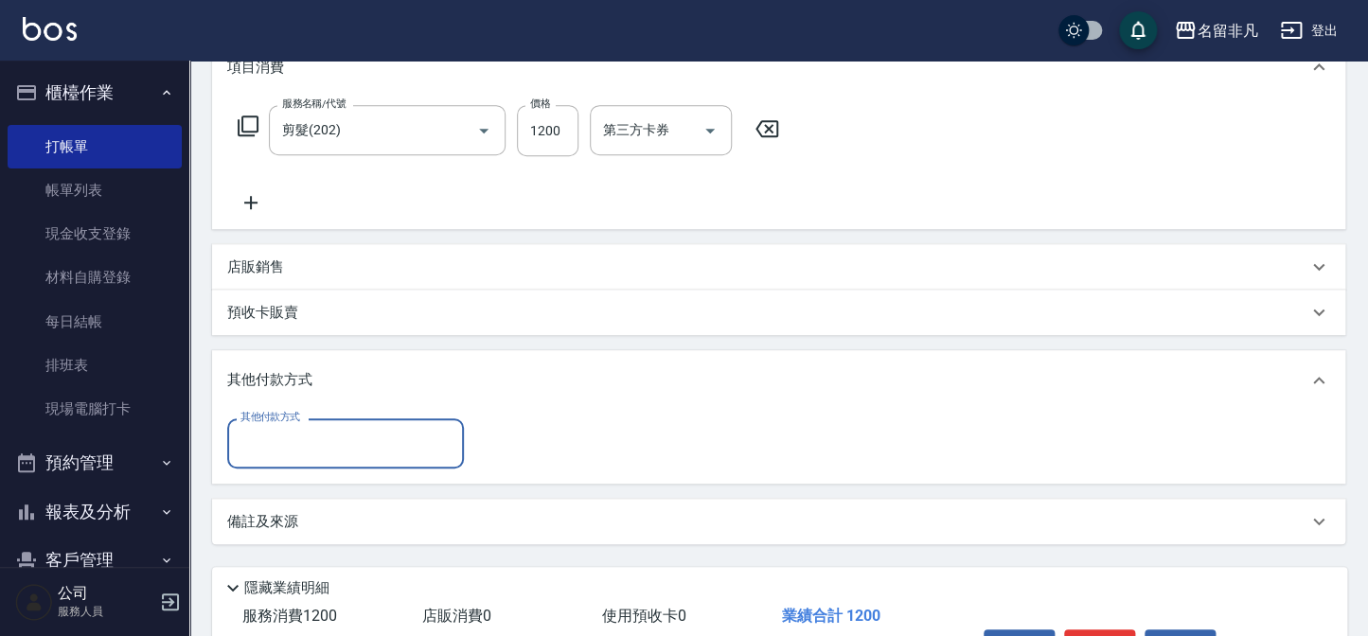
scroll to position [0, 0]
click at [261, 380] on p "其他付款方式" at bounding box center [274, 380] width 95 height 21
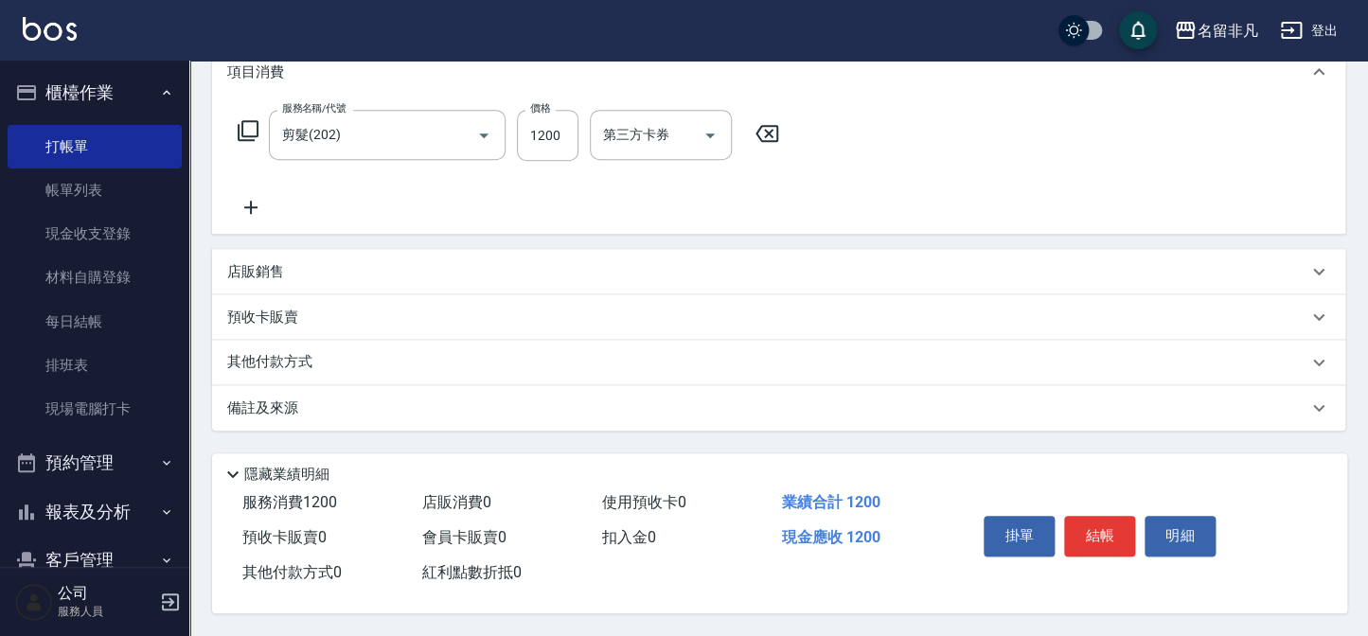
click at [256, 353] on p "其他付款方式" at bounding box center [274, 362] width 95 height 21
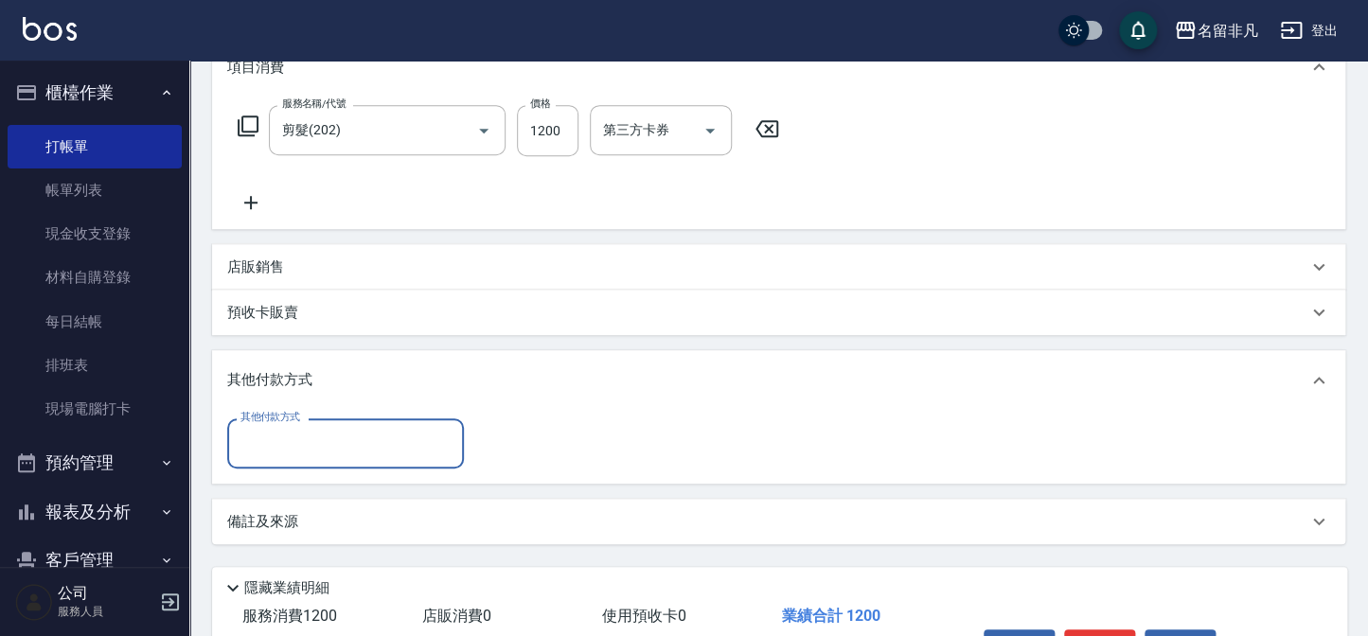
click at [260, 439] on input "其他付款方式" at bounding box center [346, 443] width 220 height 33
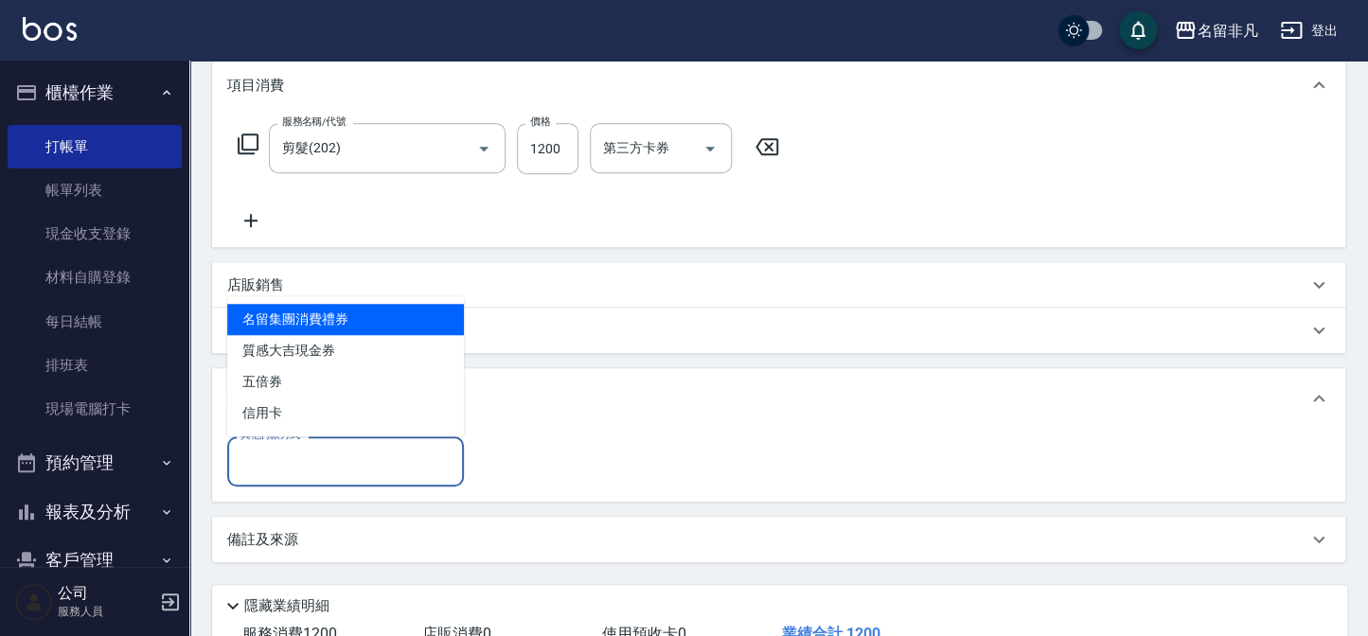
scroll to position [392, 0]
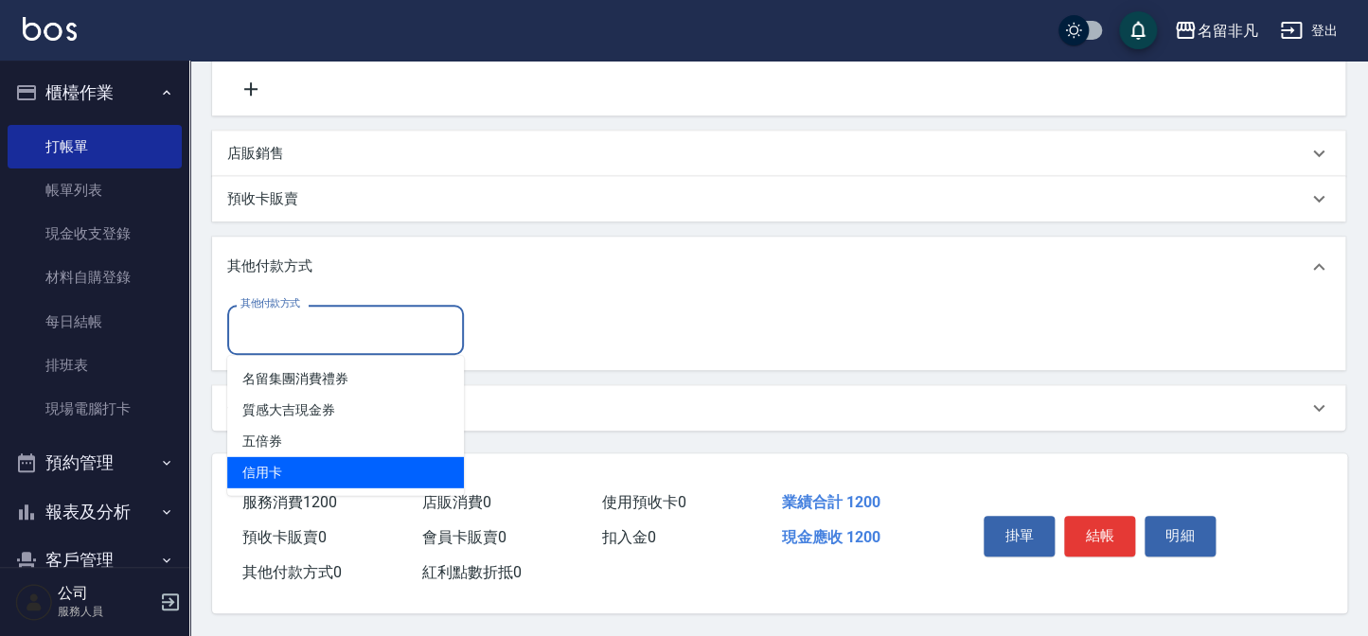
click at [285, 468] on span "信用卡" at bounding box center [345, 472] width 237 height 31
type input "信用卡"
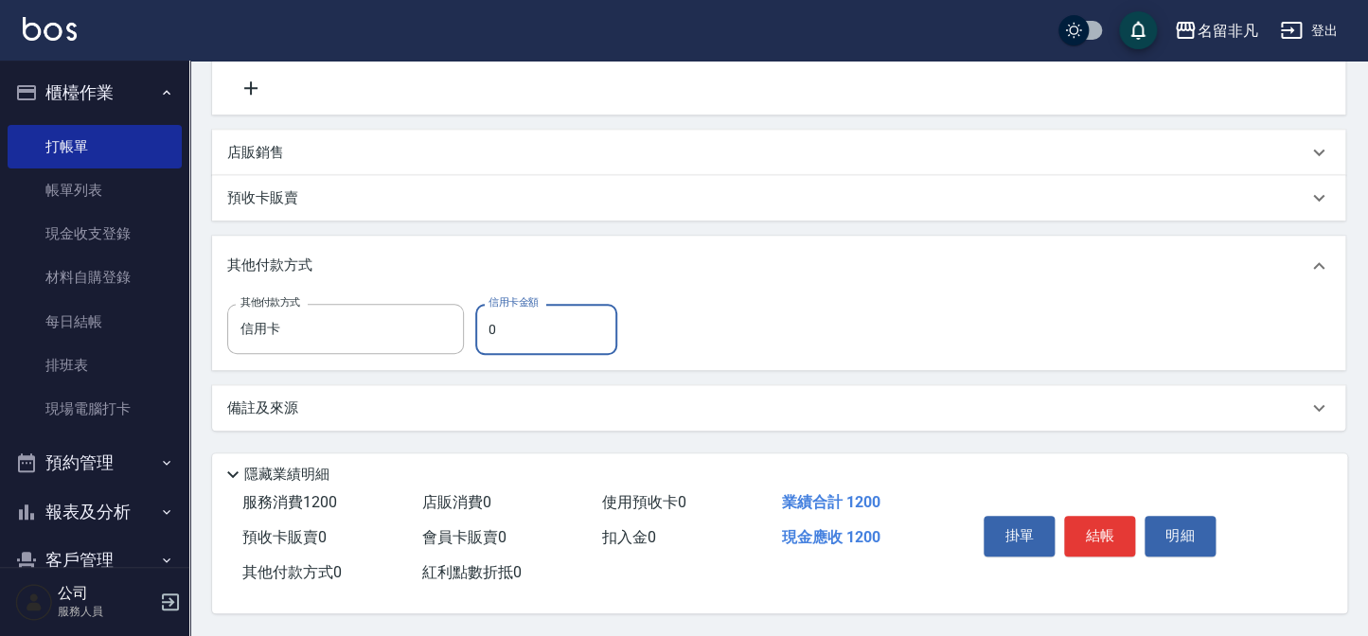
click at [504, 319] on input "0" at bounding box center [546, 329] width 142 height 51
type input "1200"
click at [736, 313] on div "其他付款方式 信用卡 其他付款方式 信用卡金額 1200 信用卡金額" at bounding box center [778, 329] width 1103 height 51
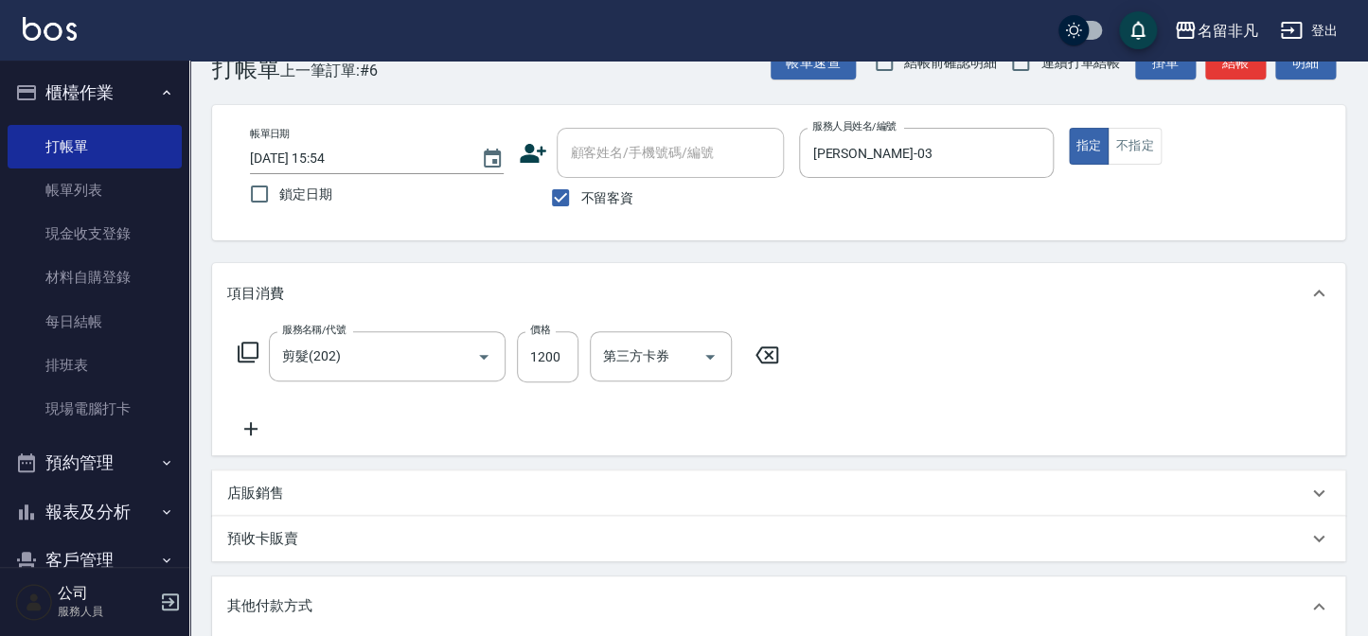
scroll to position [0, 0]
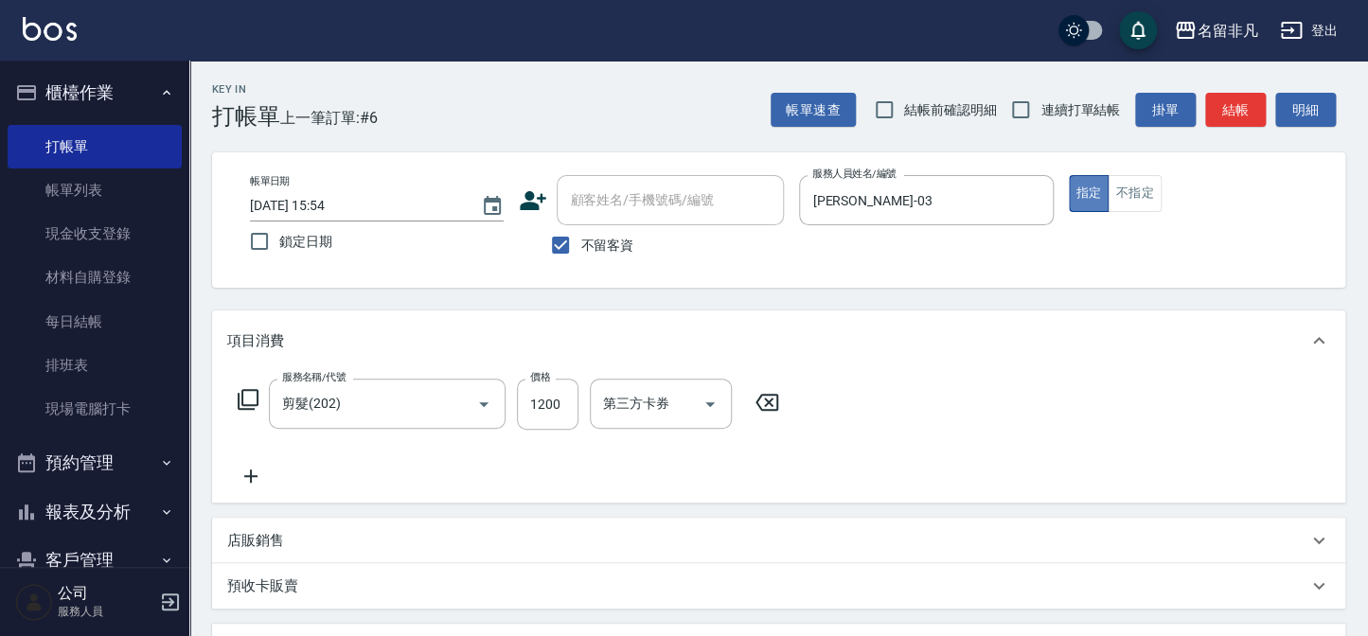
click at [1092, 192] on button "指定" at bounding box center [1089, 193] width 41 height 37
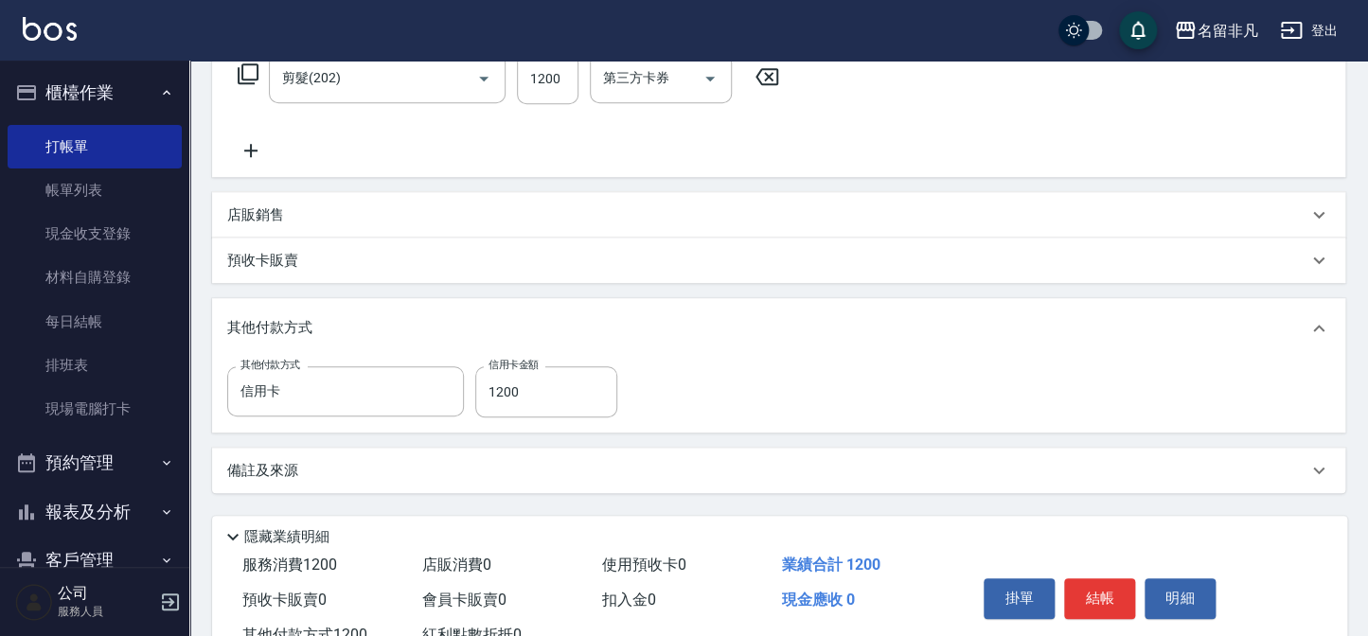
scroll to position [393, 0]
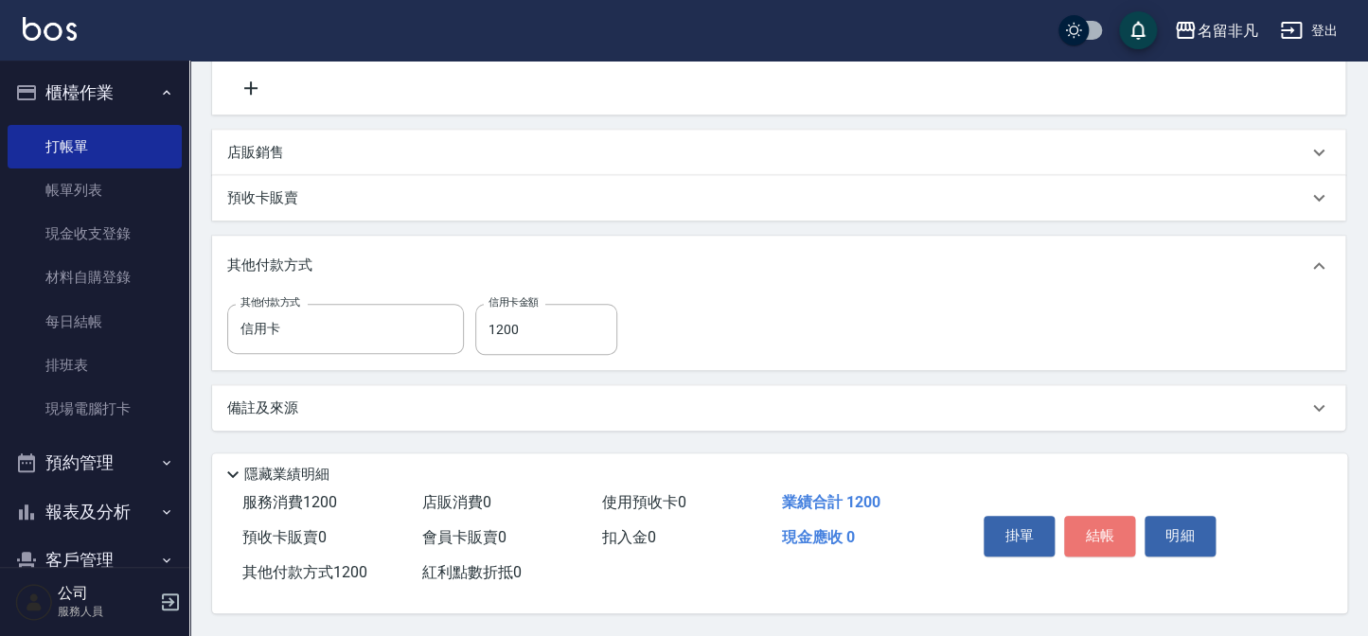
click at [1092, 521] on button "結帳" at bounding box center [1099, 536] width 71 height 40
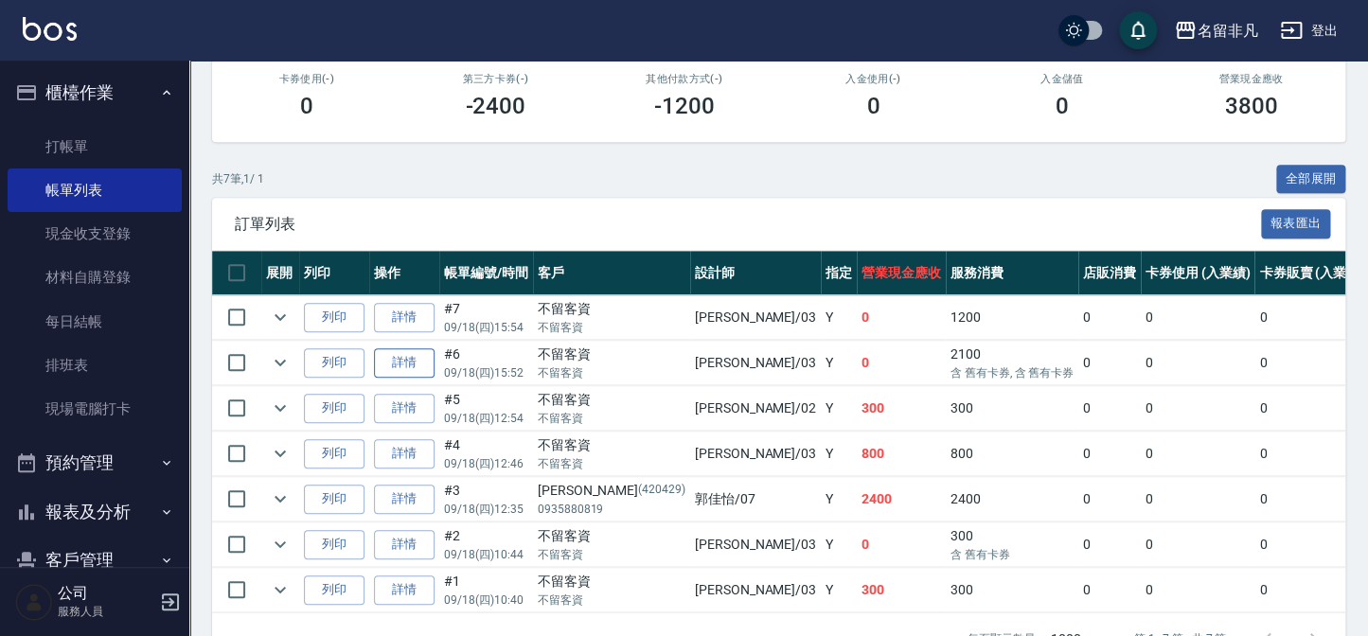
scroll to position [344, 0]
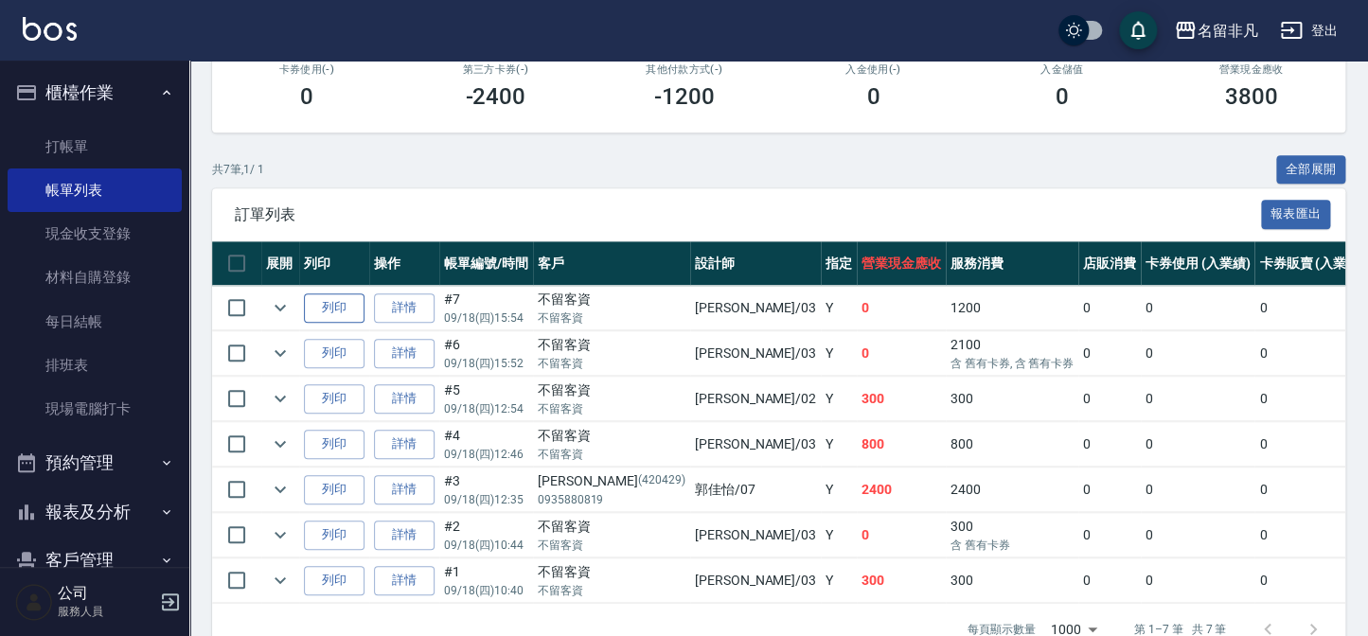
click at [346, 307] on button "列印" at bounding box center [334, 307] width 61 height 29
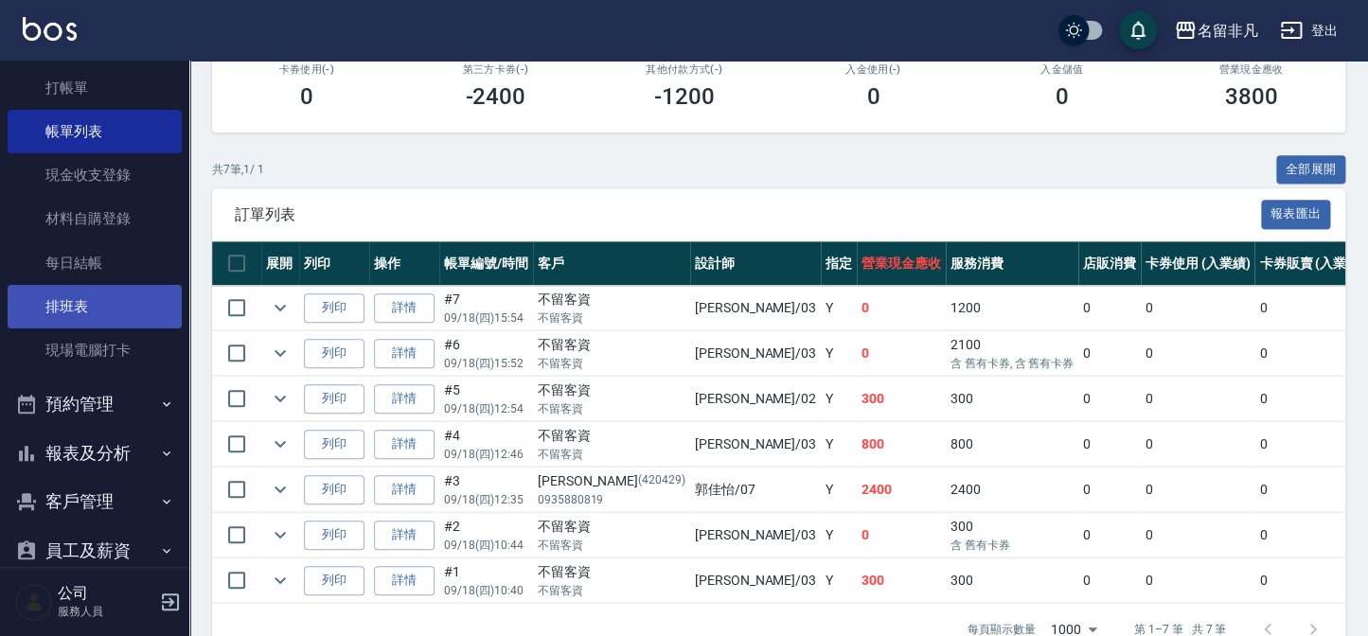
scroll to position [85, 0]
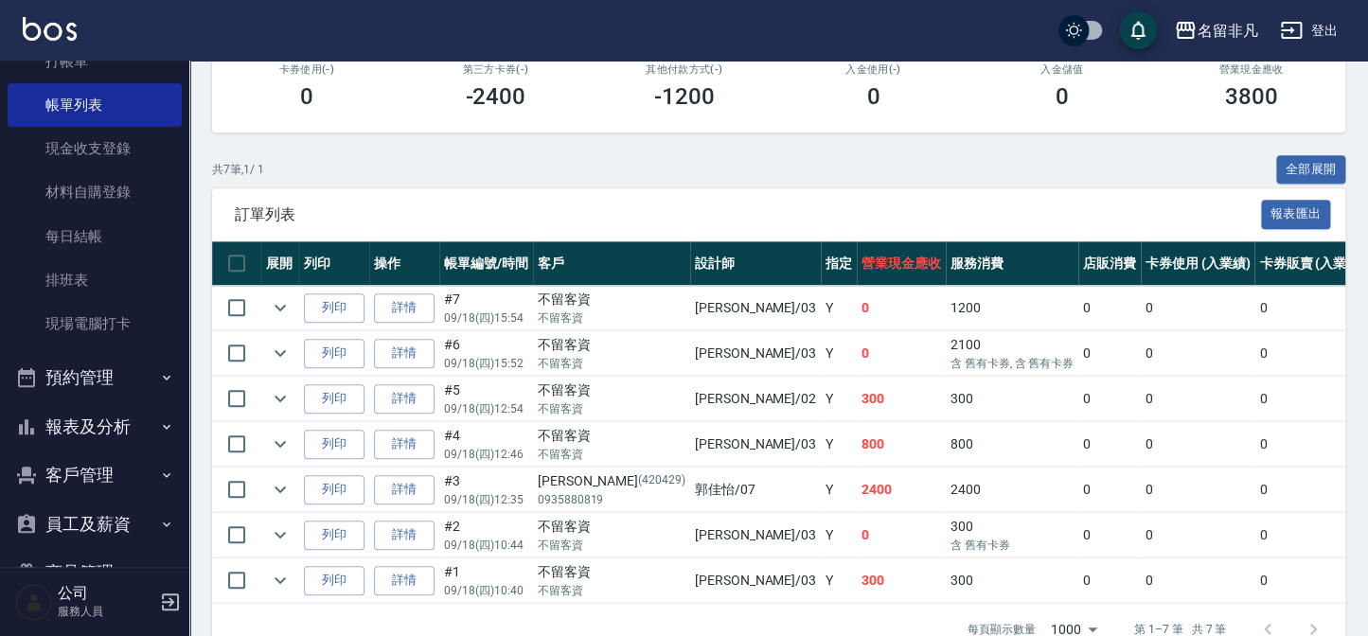
click at [107, 419] on button "報表及分析" at bounding box center [95, 426] width 174 height 49
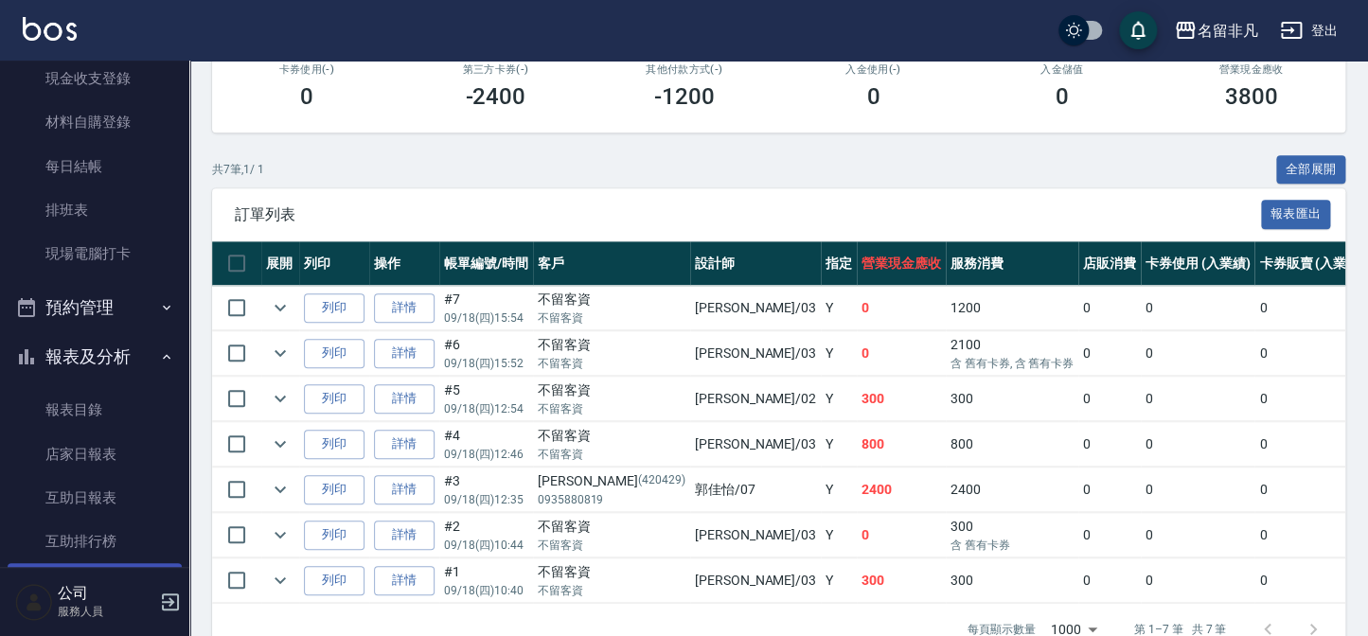
scroll to position [258, 0]
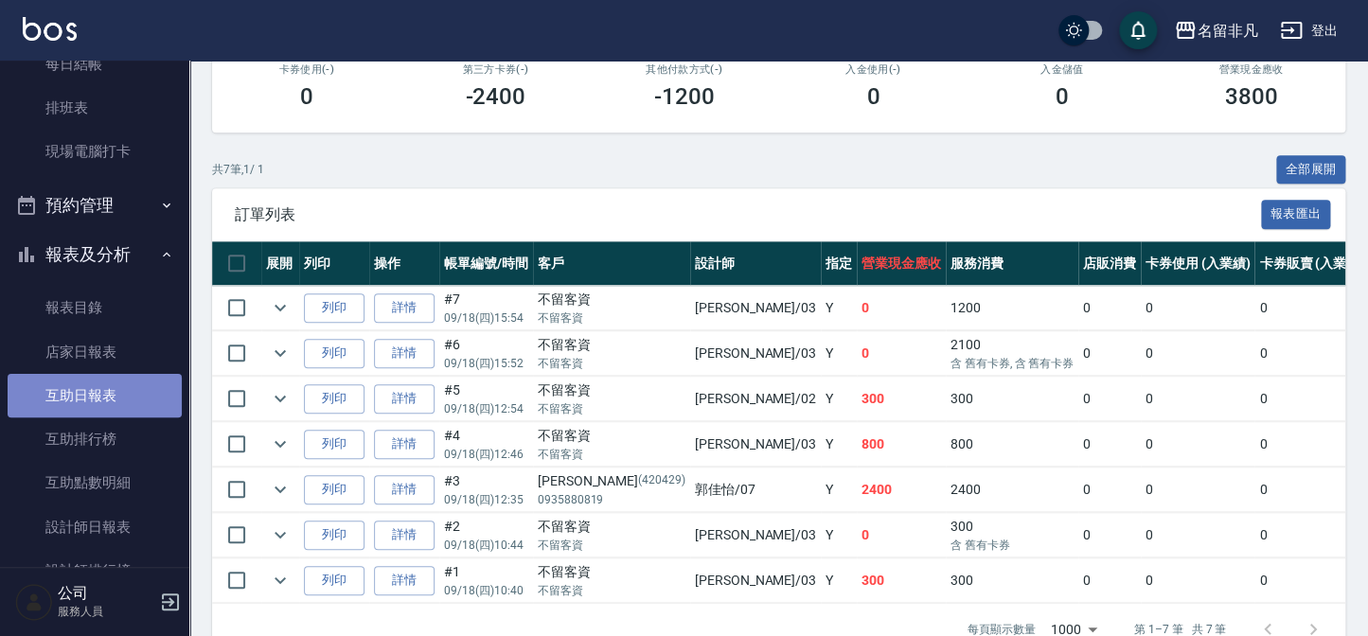
click at [95, 400] on link "互助日報表" at bounding box center [95, 396] width 174 height 44
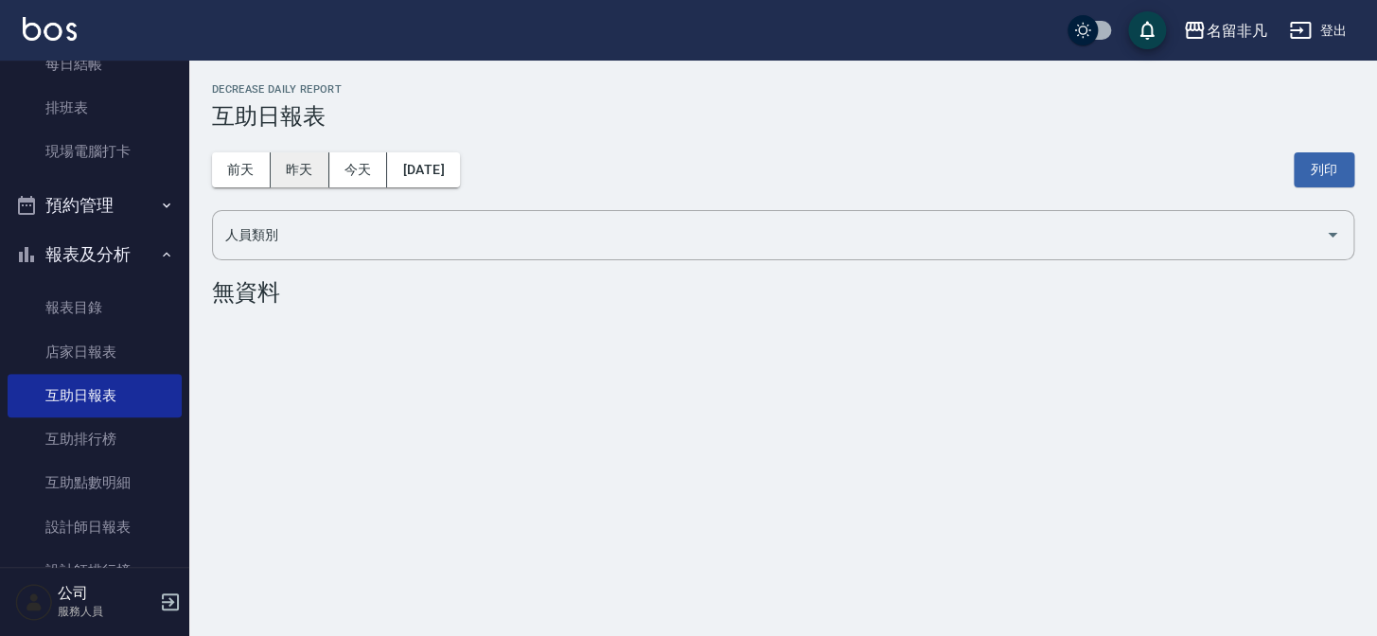
click at [287, 178] on button "昨天" at bounding box center [300, 169] width 59 height 35
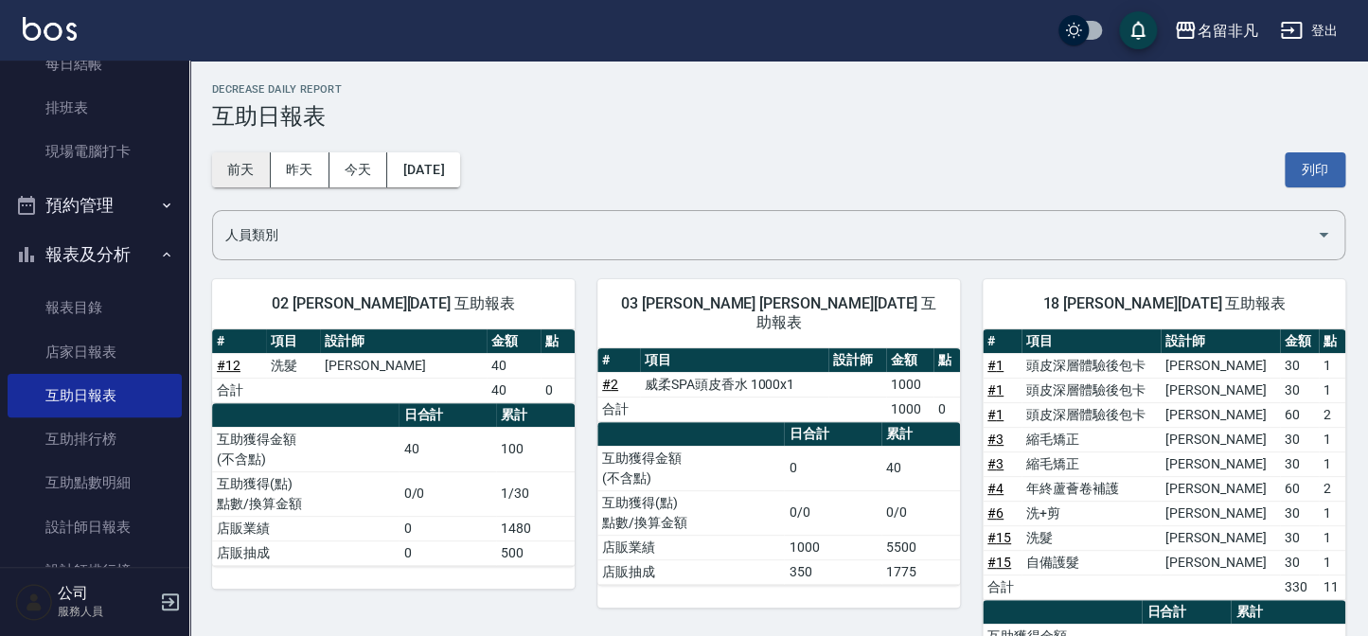
click at [238, 170] on button "前天" at bounding box center [241, 169] width 59 height 35
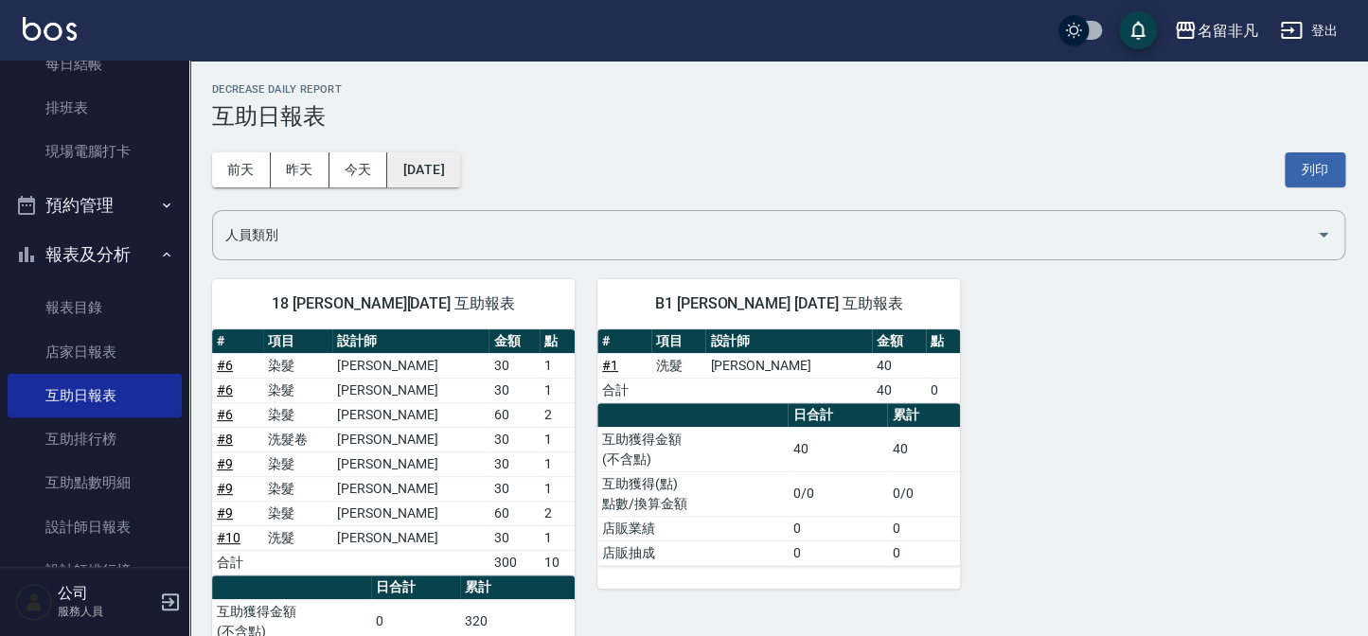
click at [459, 171] on button "[DATE]" at bounding box center [423, 169] width 72 height 35
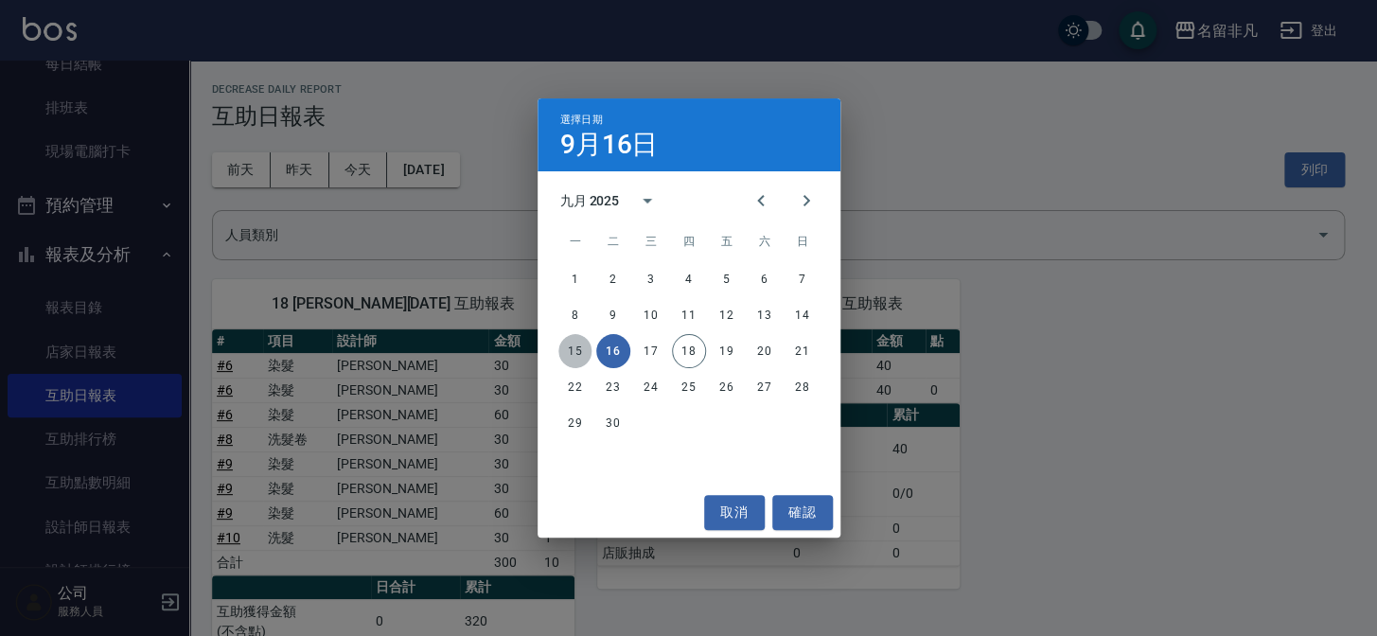
click at [565, 350] on button "15" at bounding box center [576, 351] width 34 height 34
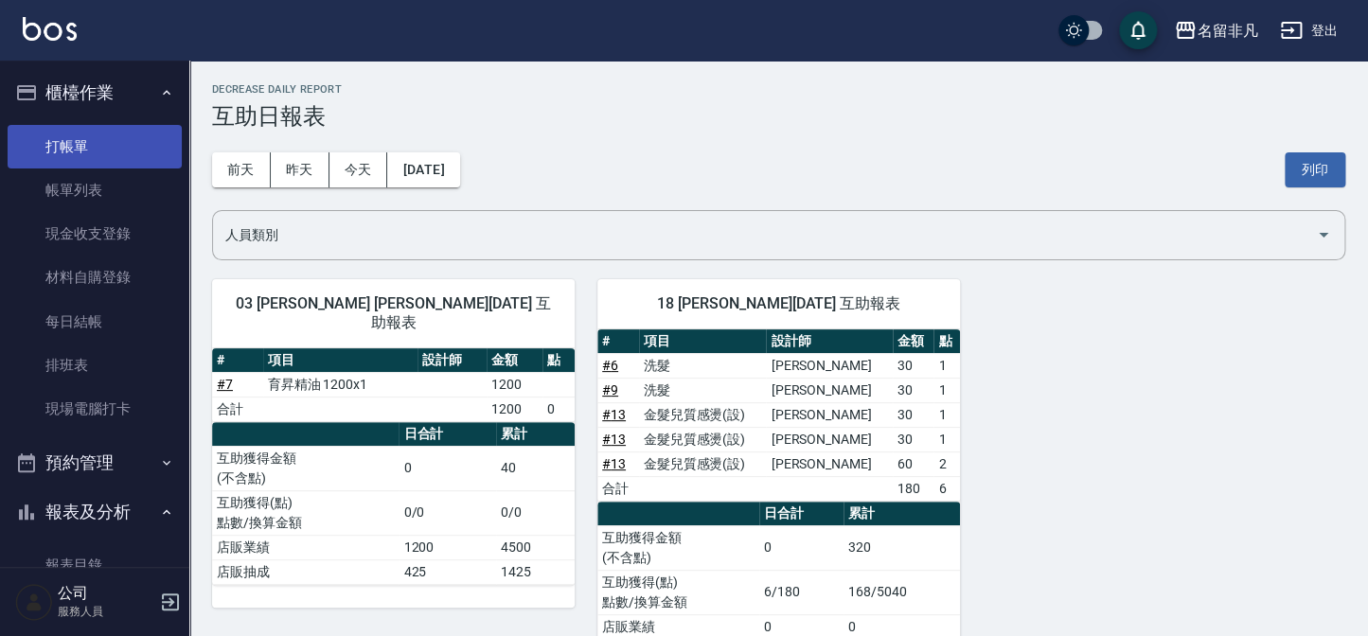
click at [90, 141] on link "打帳單" at bounding box center [95, 147] width 174 height 44
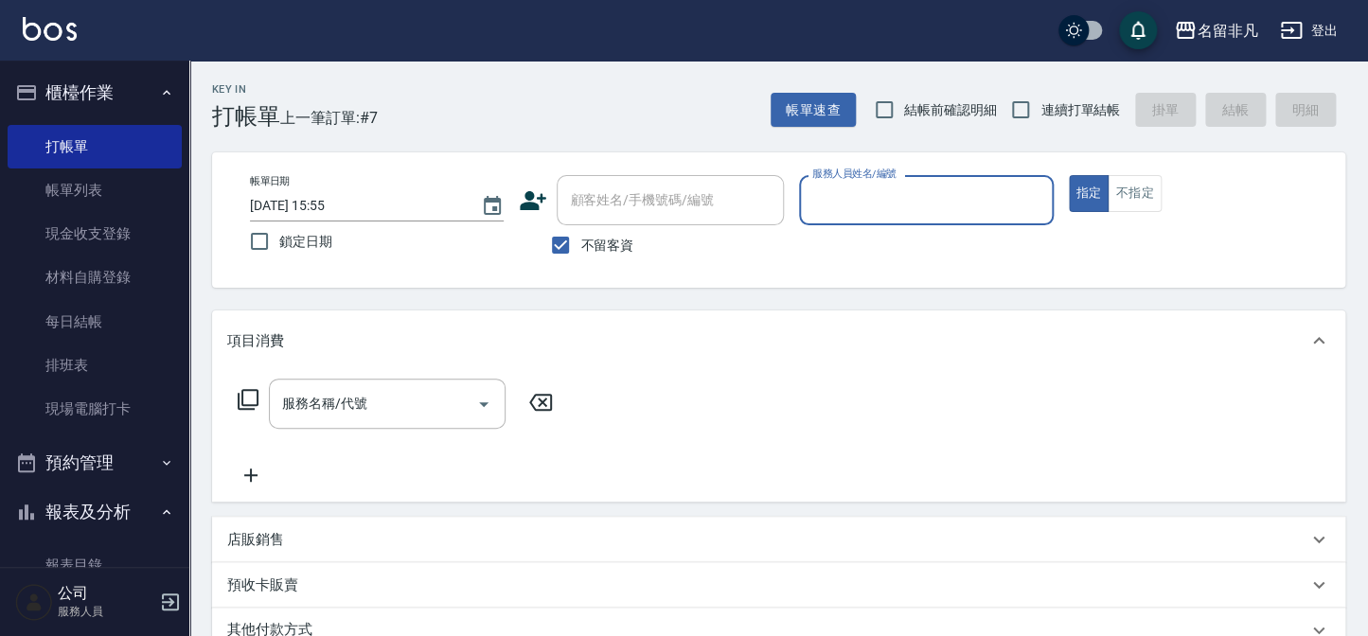
click at [95, 510] on button "報表及分析" at bounding box center [95, 512] width 174 height 49
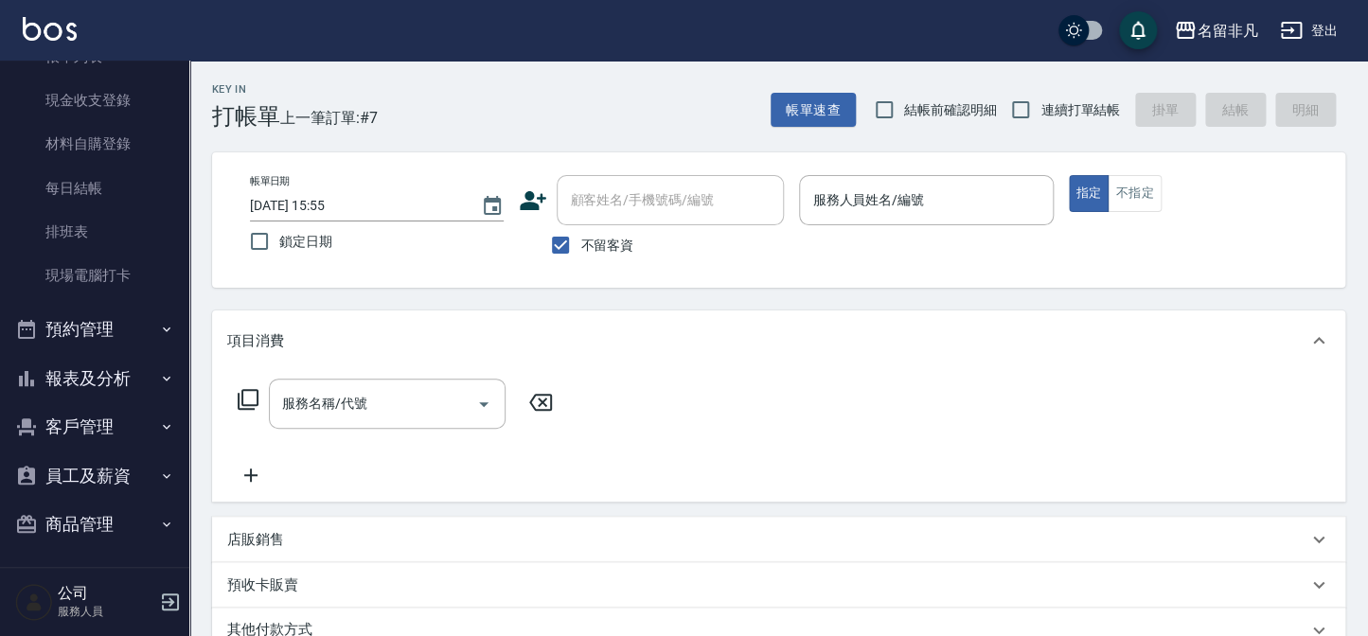
scroll to position [137, 0]
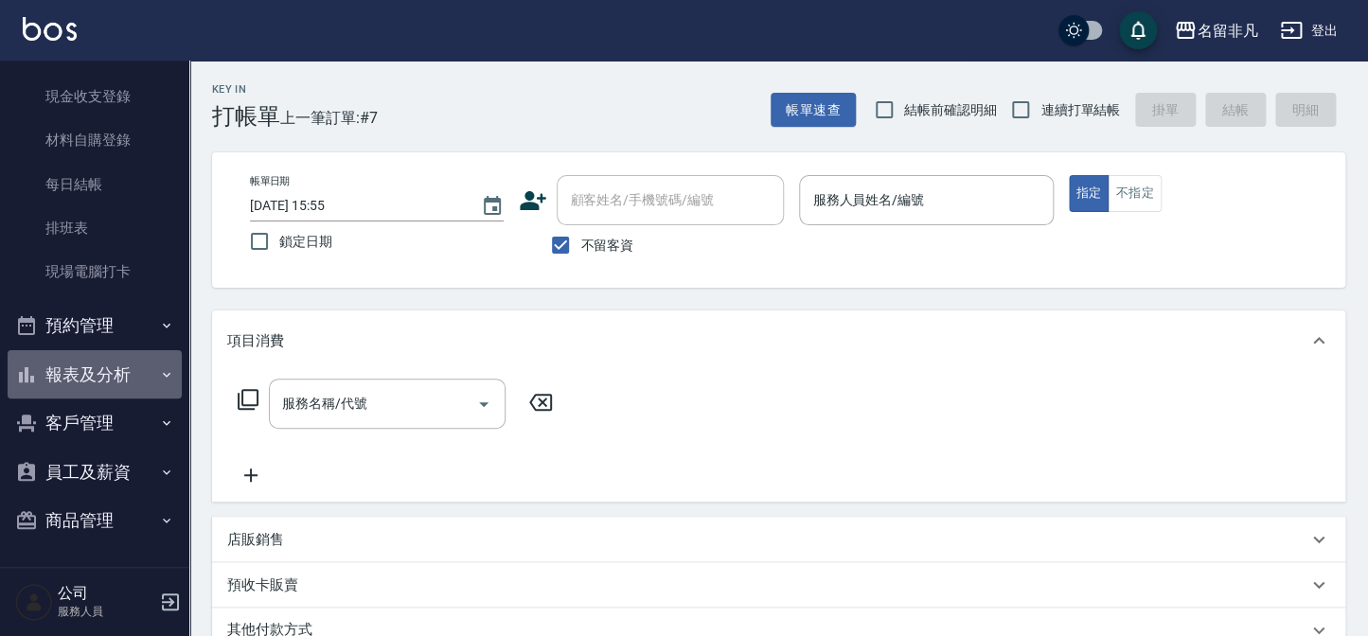
click at [103, 372] on button "報表及分析" at bounding box center [95, 374] width 174 height 49
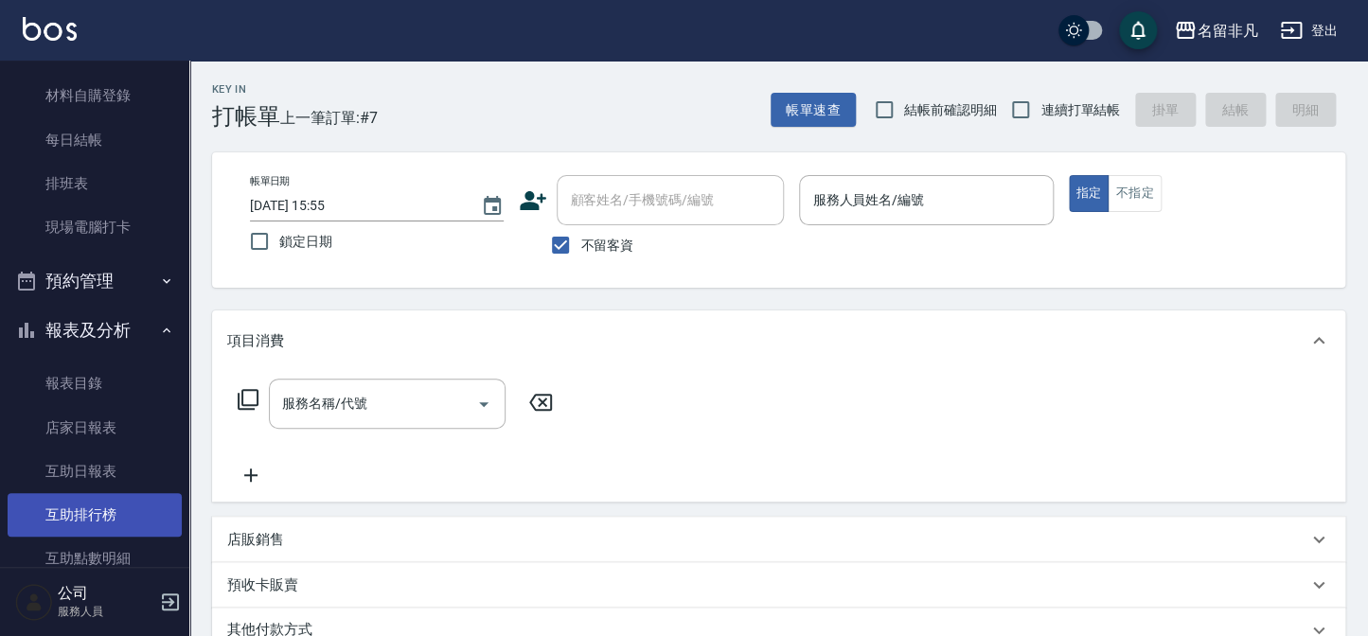
scroll to position [310, 0]
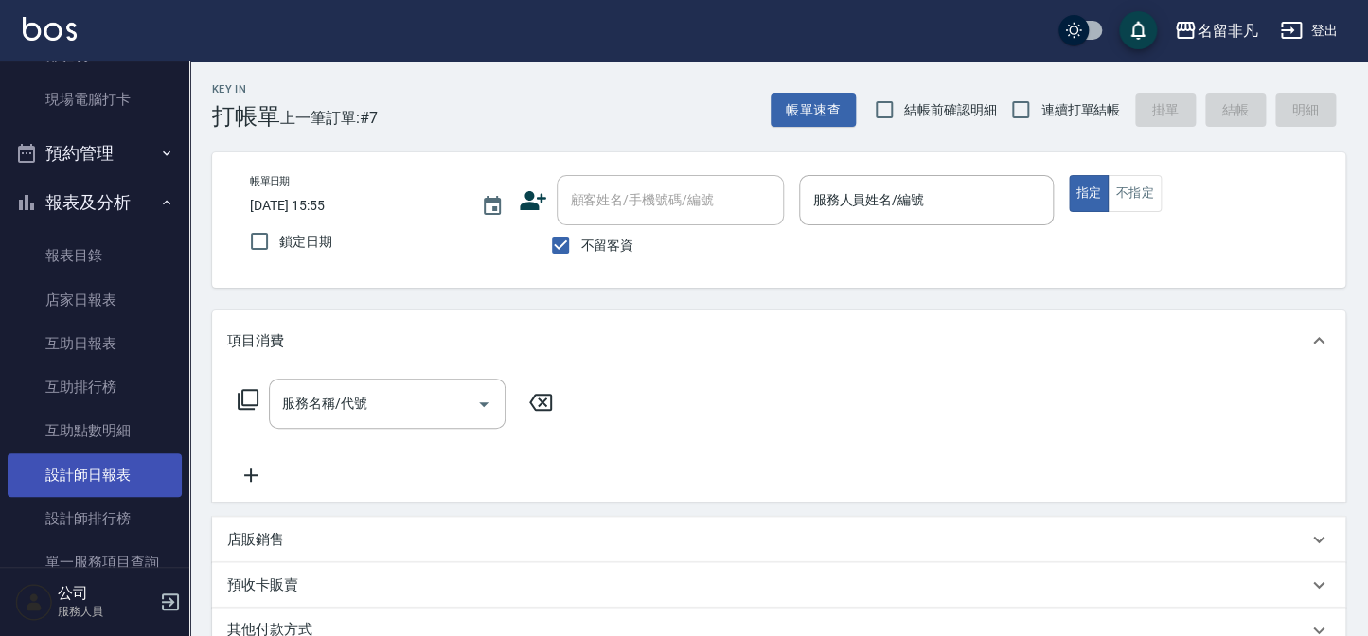
click at [109, 486] on link "設計師日報表" at bounding box center [95, 475] width 174 height 44
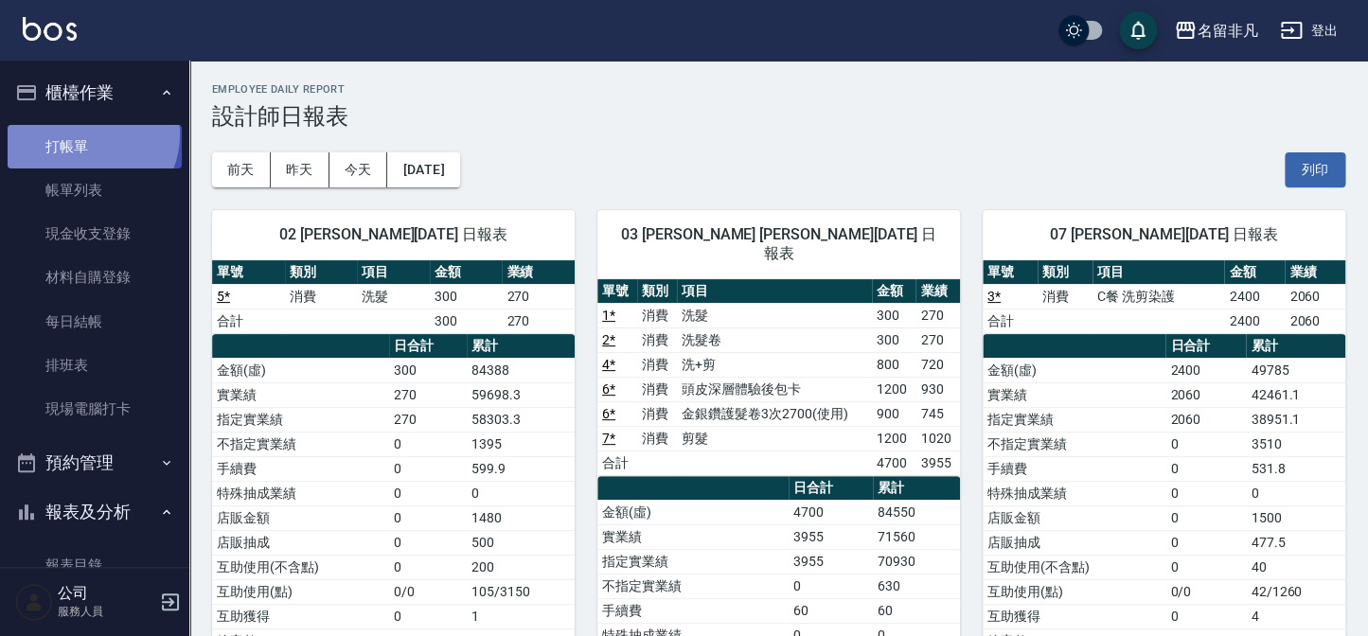
click at [85, 133] on link "打帳單" at bounding box center [95, 147] width 174 height 44
